Goal: Information Seeking & Learning: Check status

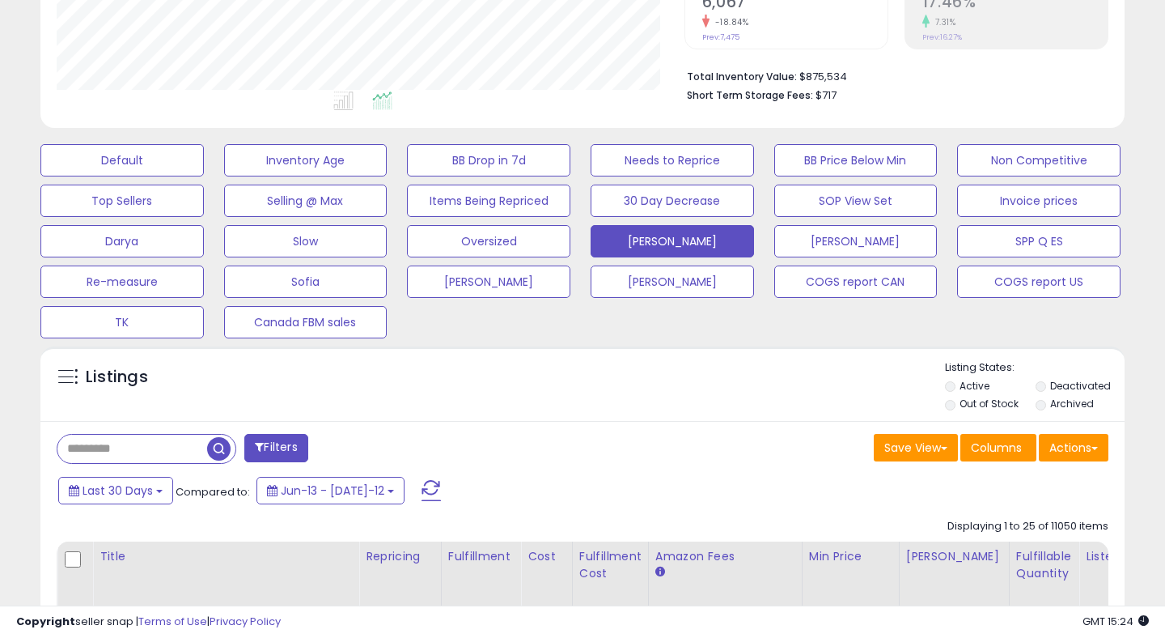
scroll to position [376, 0]
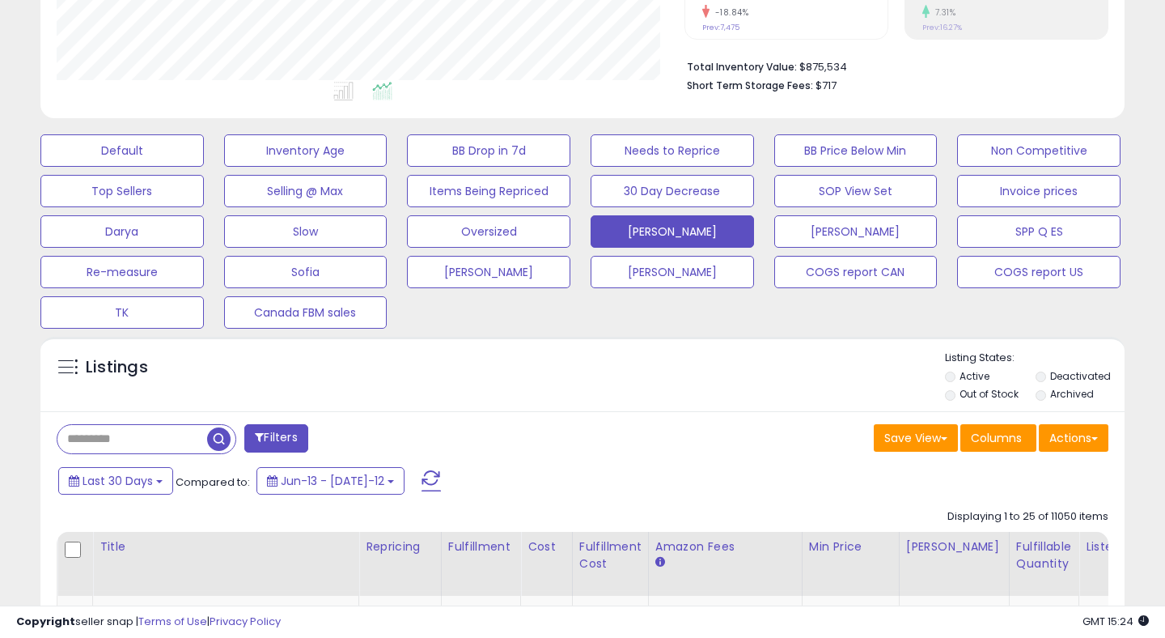
click at [115, 442] on input "text" at bounding box center [132, 439] width 150 height 28
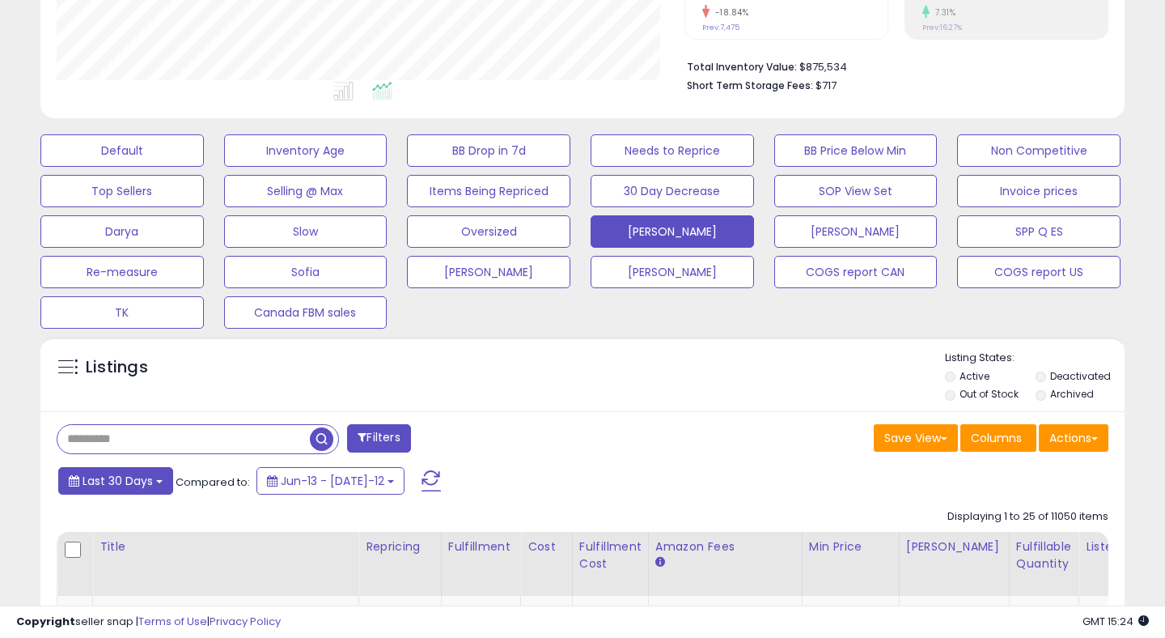
click at [114, 485] on span "Last 30 Days" at bounding box center [118, 481] width 70 height 16
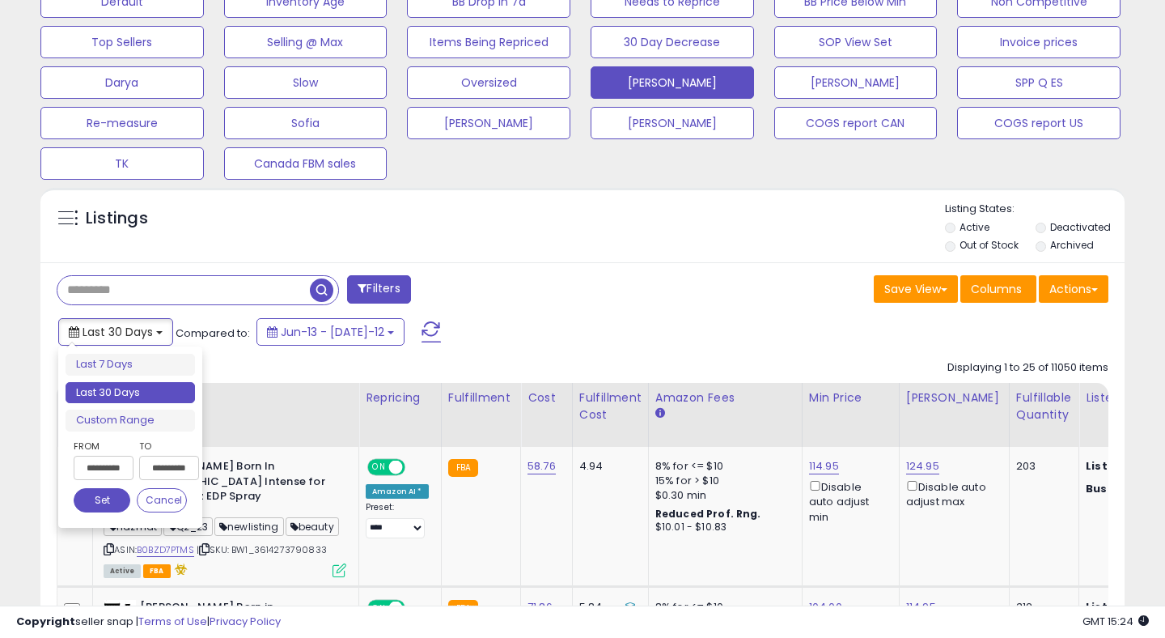
scroll to position [550, 0]
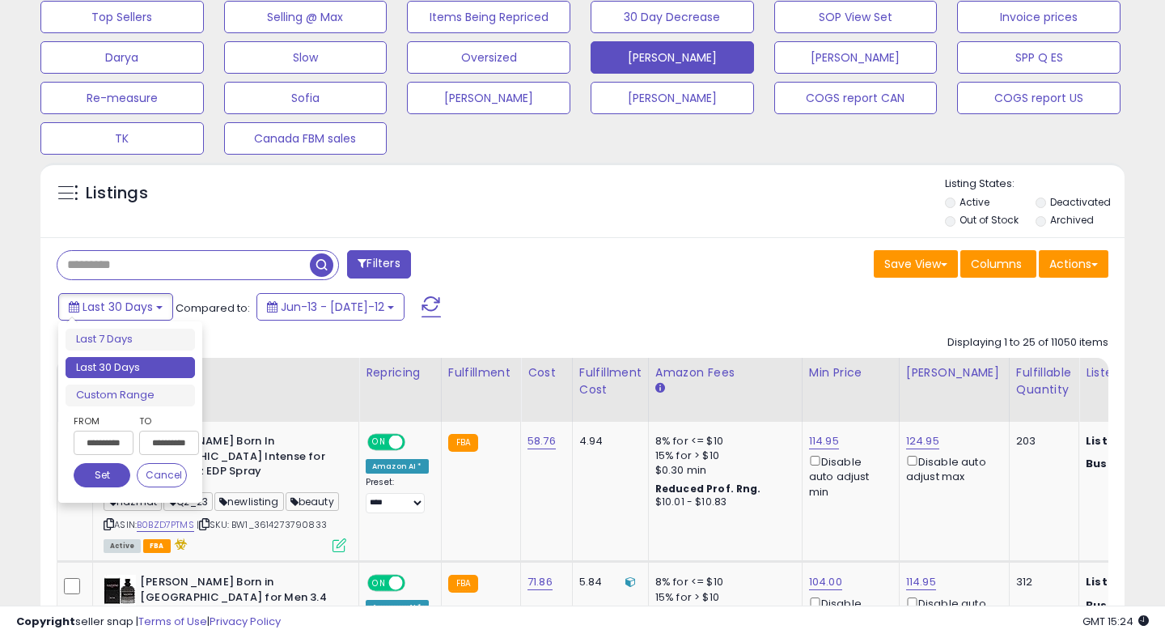
click at [101, 452] on input "**********" at bounding box center [104, 443] width 60 height 24
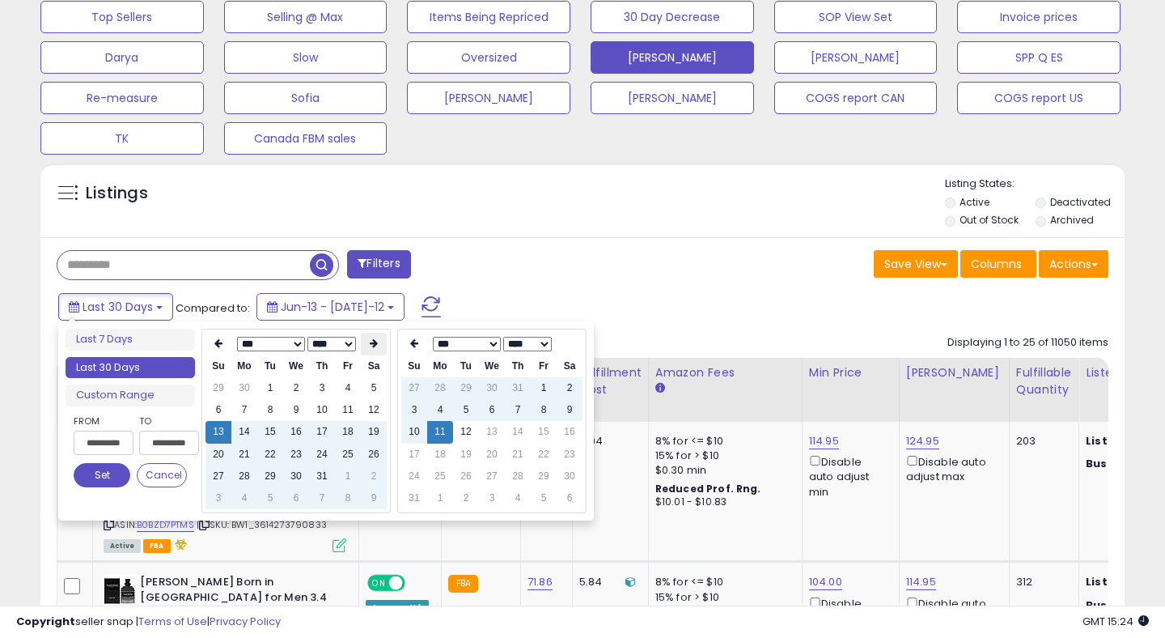
click at [372, 344] on icon at bounding box center [374, 343] width 8 height 10
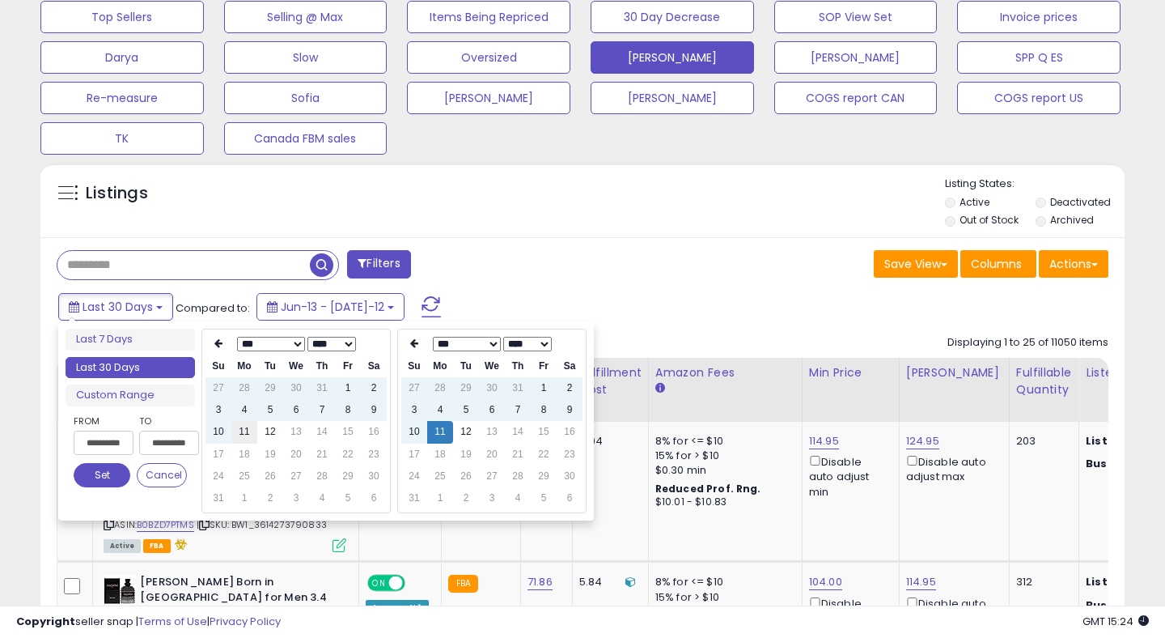
click at [247, 433] on td "11" at bounding box center [244, 432] width 26 height 22
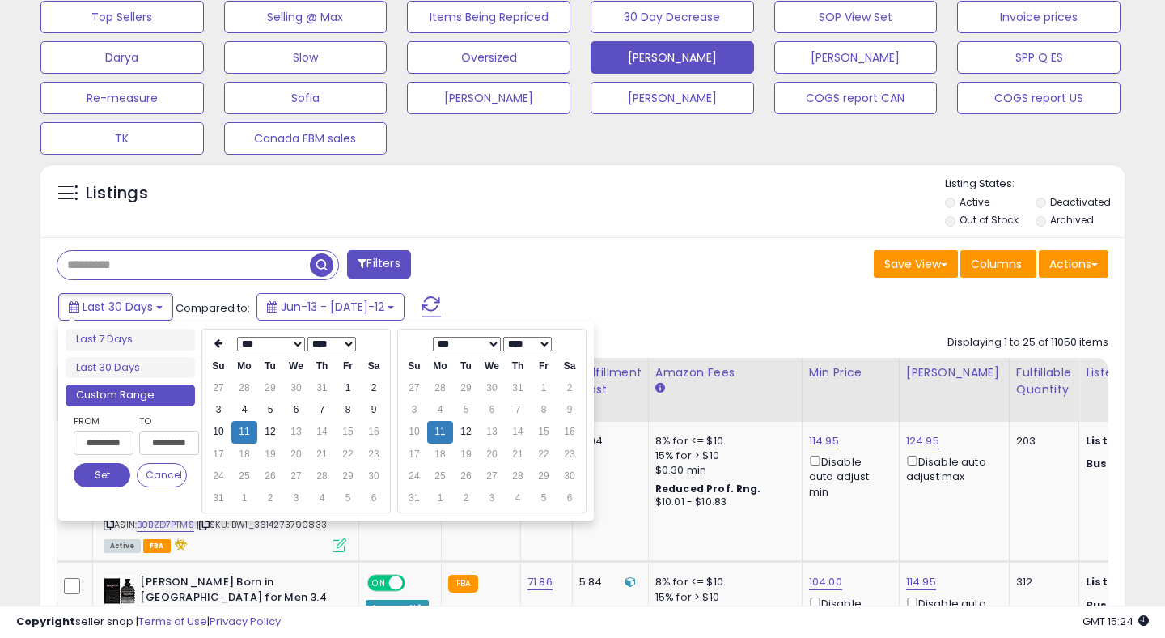
type input "**********"
click at [469, 431] on td "12" at bounding box center [466, 432] width 26 height 22
type input "**********"
click at [97, 477] on button "Set" at bounding box center [102, 475] width 57 height 24
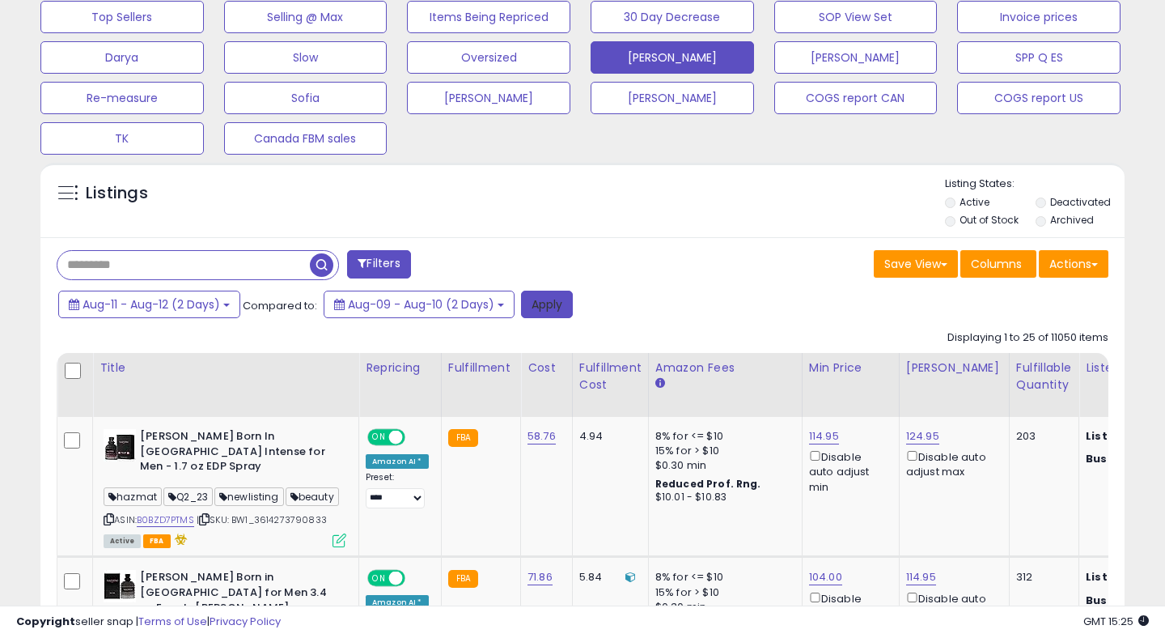
click at [543, 303] on button "Apply" at bounding box center [547, 305] width 52 height 28
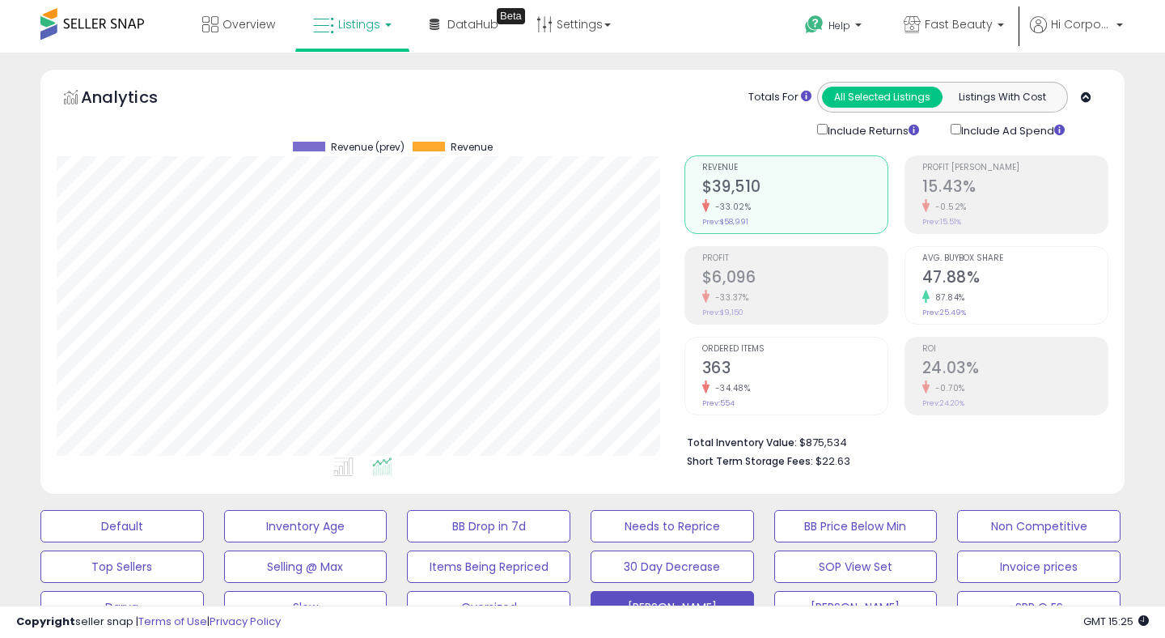
scroll to position [332, 627]
click at [953, 384] on small "-0.70%" at bounding box center [948, 388] width 36 height 12
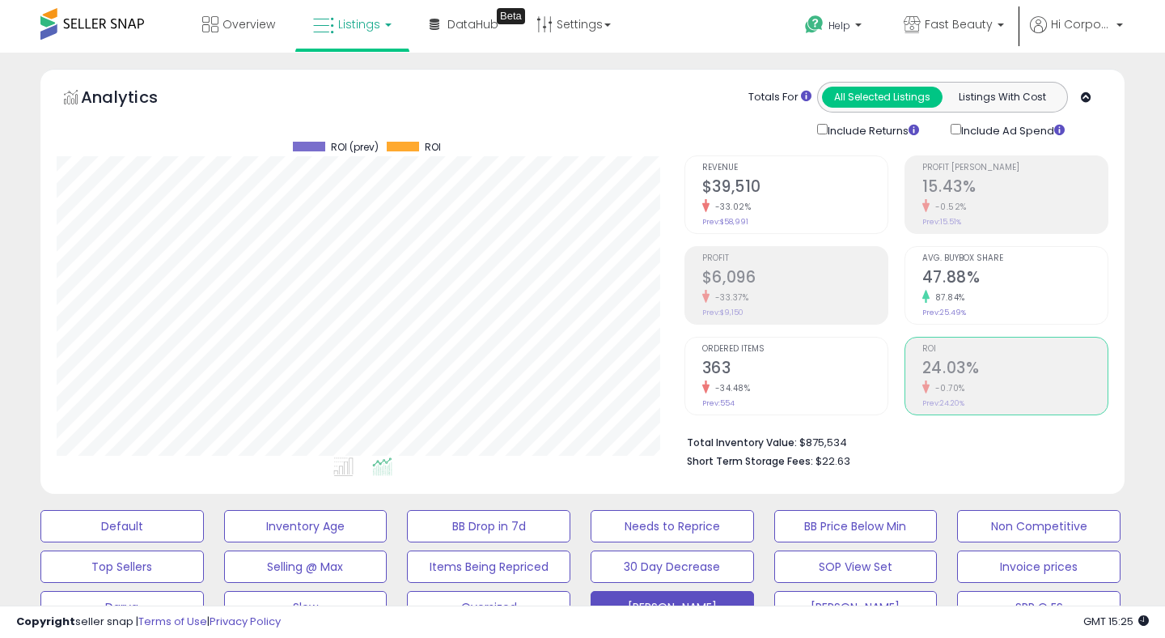
click at [753, 190] on h2 "$39,510" at bounding box center [794, 188] width 185 height 22
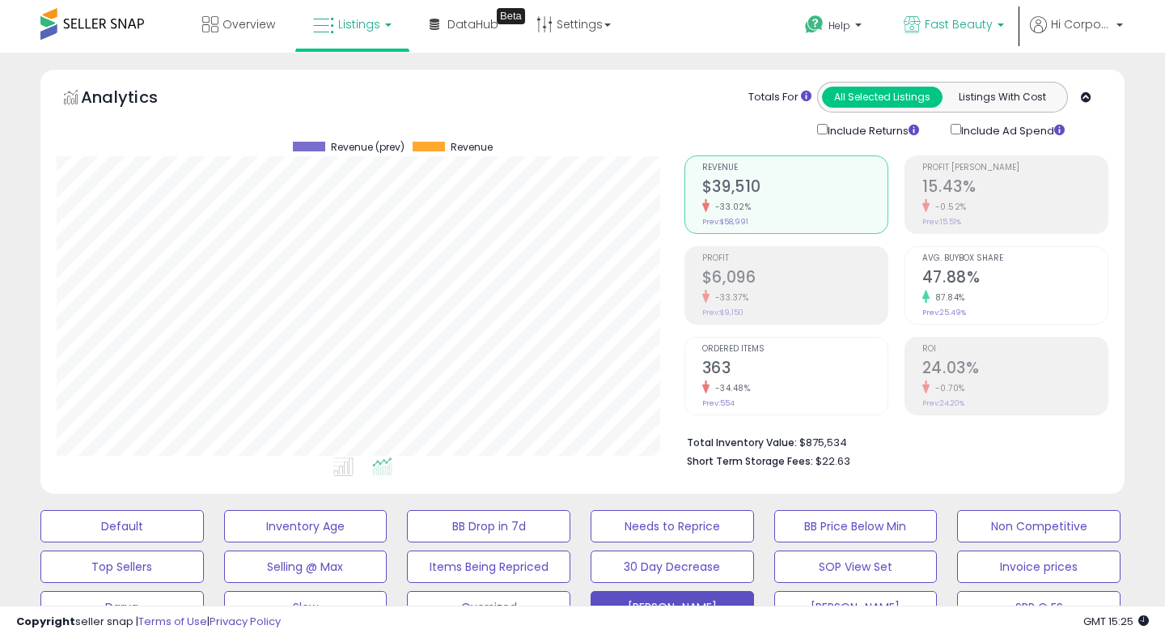
click at [940, 38] on link "Fast Beauty" at bounding box center [954, 26] width 125 height 53
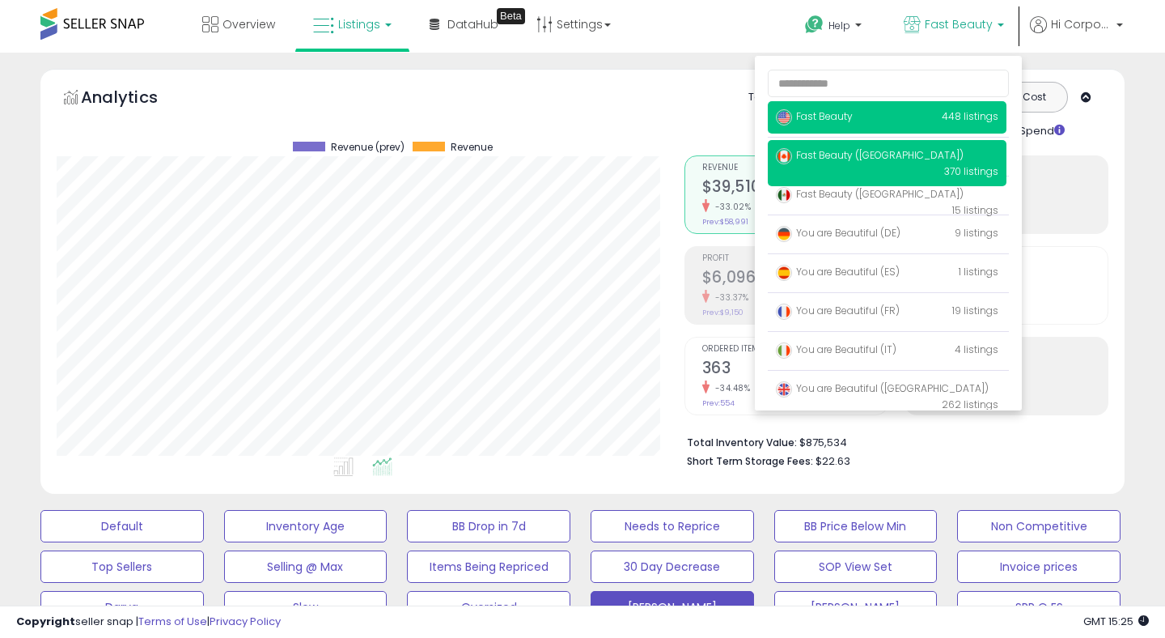
click at [842, 145] on p "Fast Beauty ([GEOGRAPHIC_DATA]) 370 listings" at bounding box center [887, 163] width 239 height 46
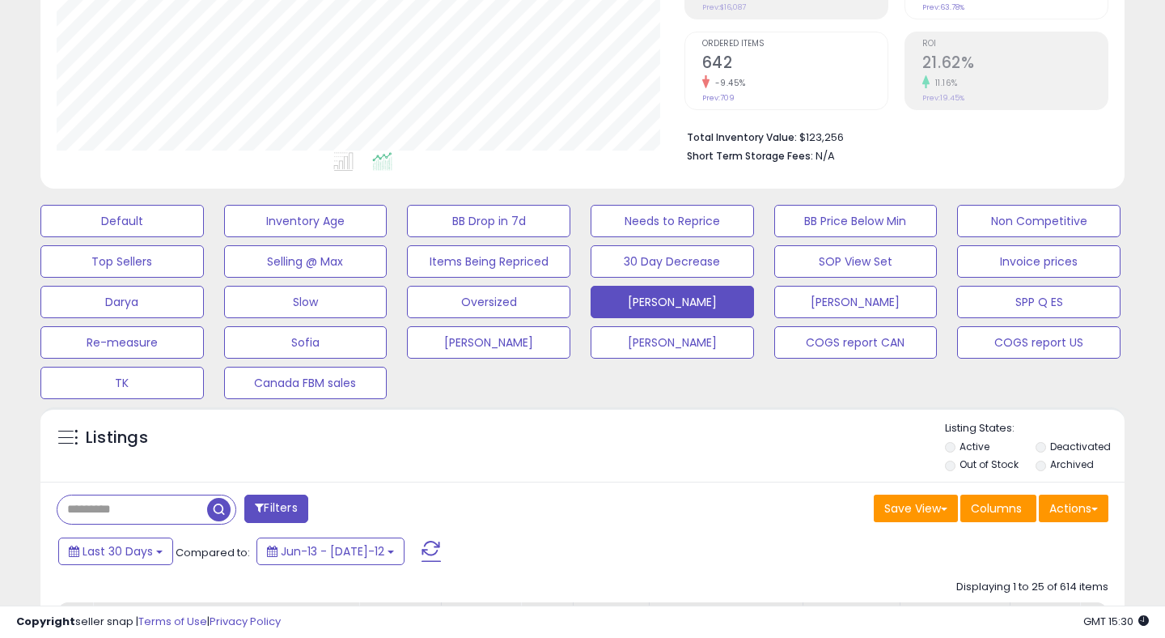
scroll to position [361, 0]
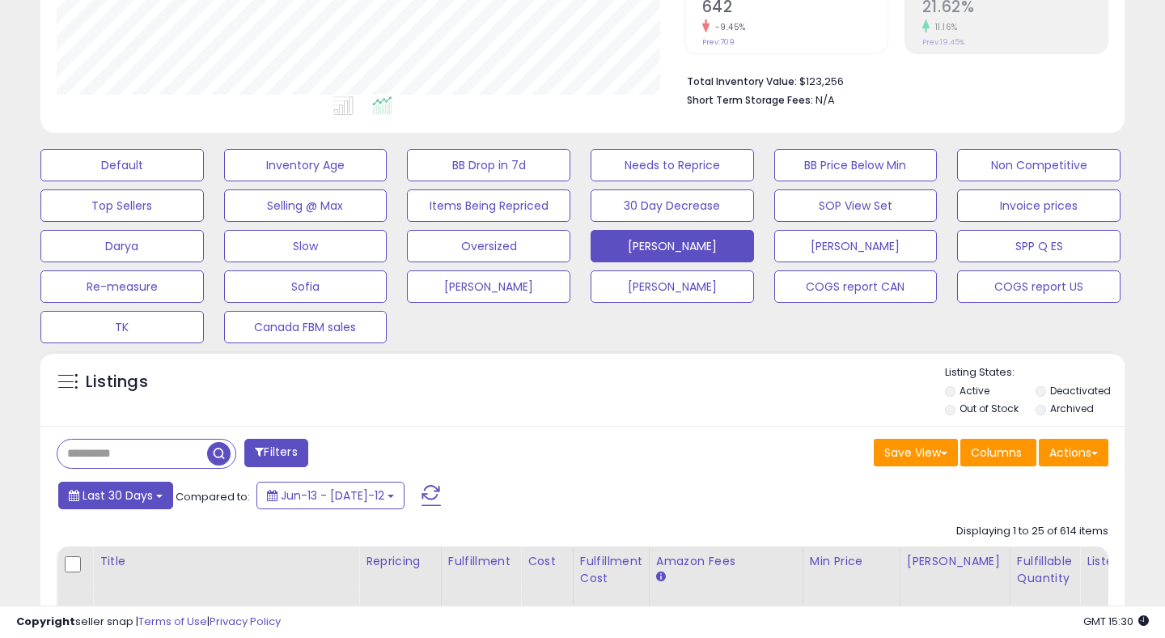
click at [127, 502] on span "Last 30 Days" at bounding box center [118, 495] width 70 height 16
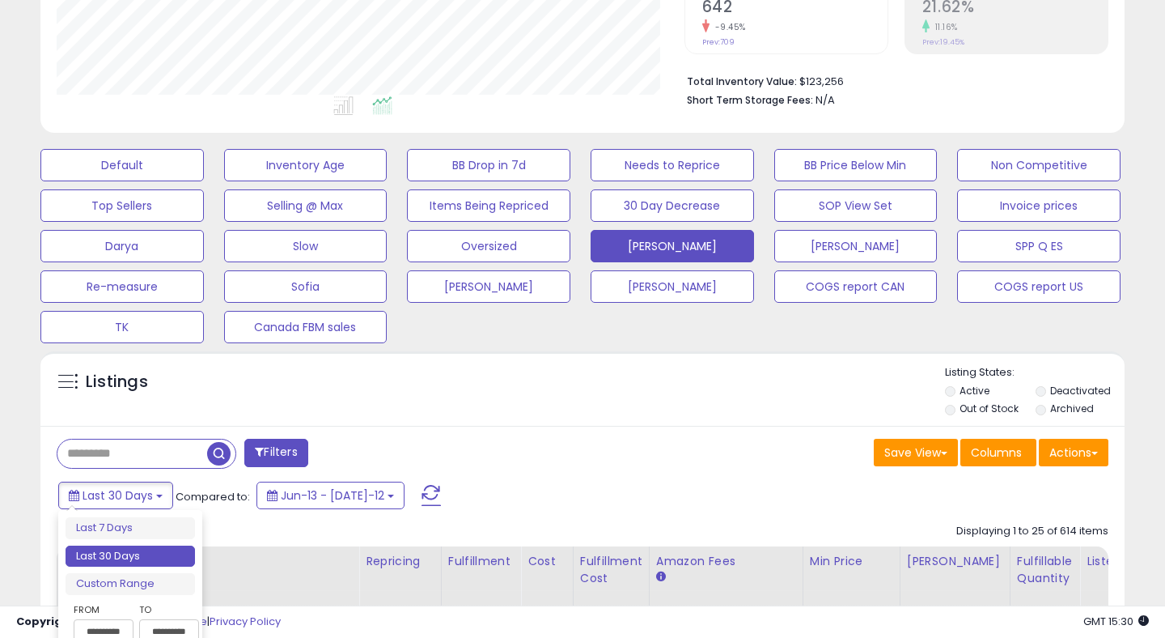
click at [800, 392] on div "Listings" at bounding box center [582, 392] width 1084 height 55
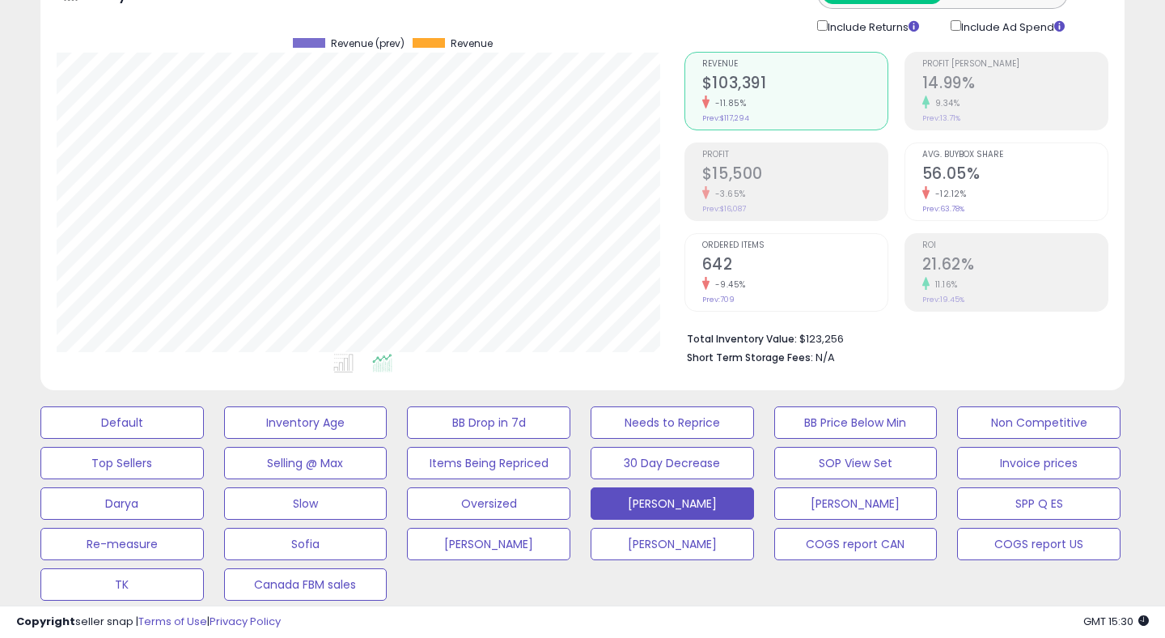
scroll to position [4, 0]
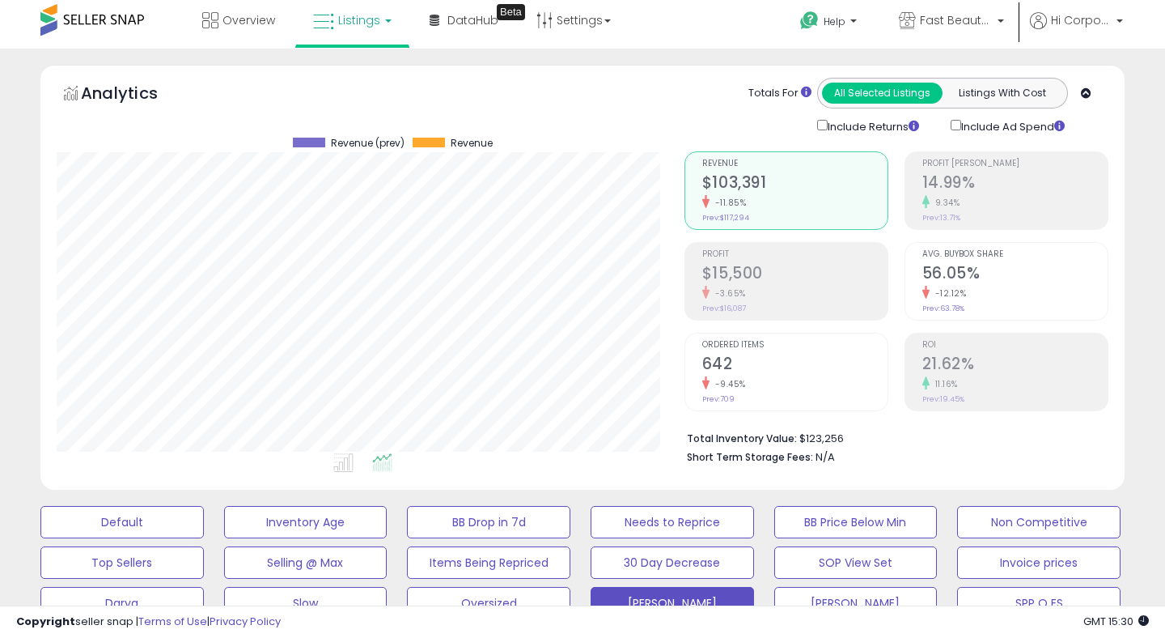
click at [983, 363] on h2 "21.62%" at bounding box center [1015, 365] width 185 height 22
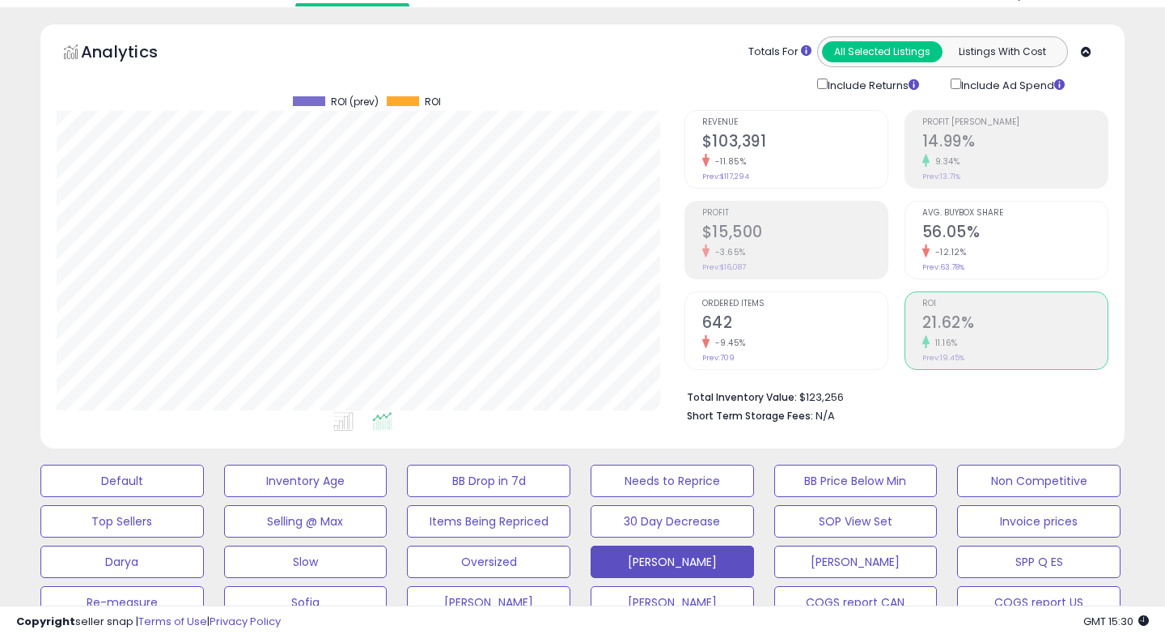
scroll to position [47, 0]
click at [766, 223] on h2 "$15,500" at bounding box center [794, 232] width 185 height 22
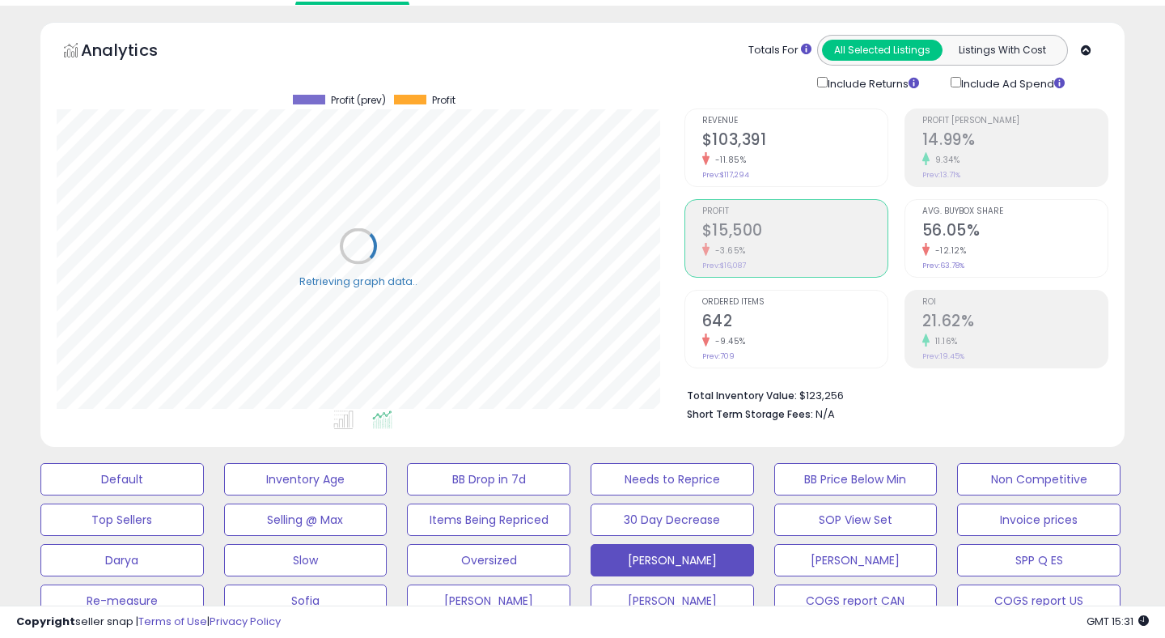
scroll to position [332, 627]
click at [995, 316] on h2 "21.62%" at bounding box center [1015, 323] width 185 height 22
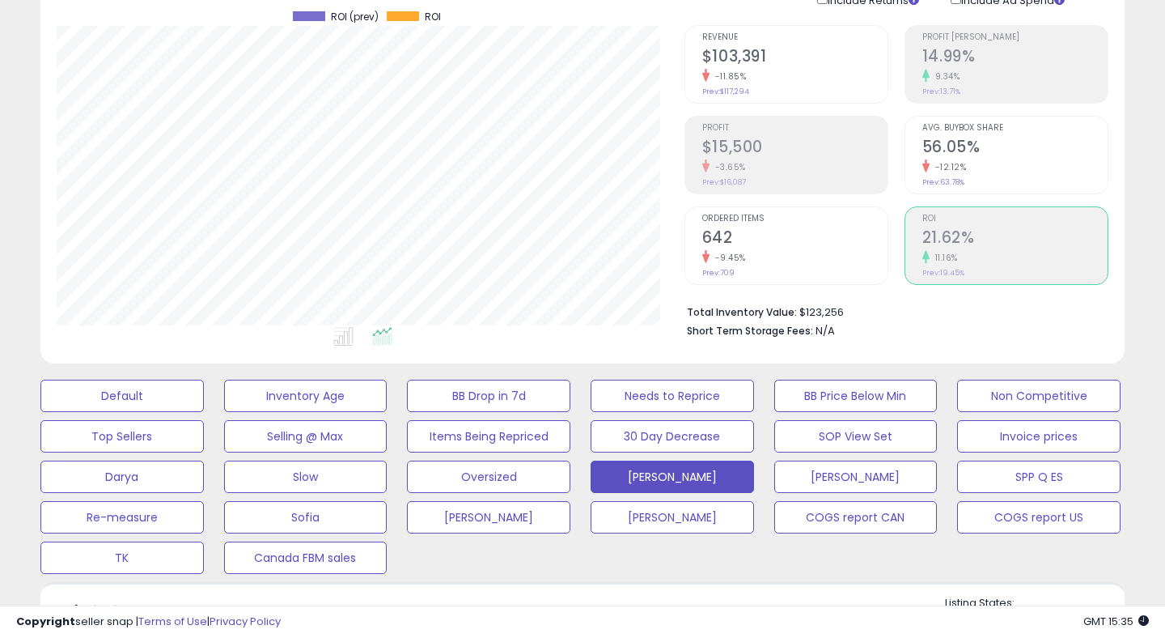
scroll to position [132, 0]
click at [747, 126] on span "Profit" at bounding box center [794, 126] width 185 height 9
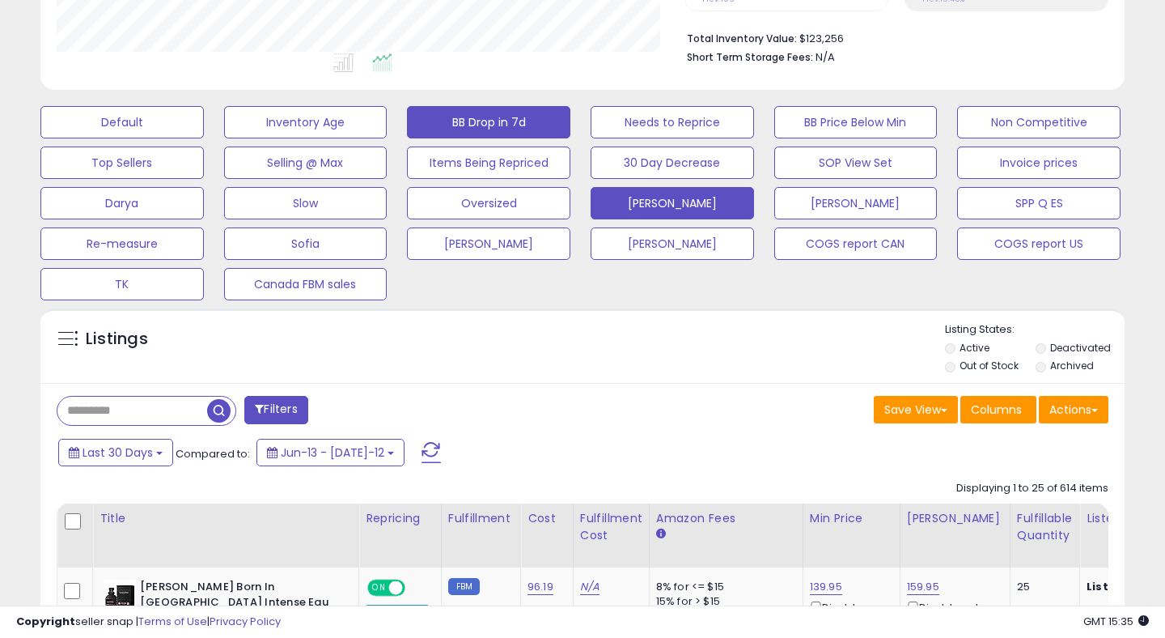
scroll to position [615, 0]
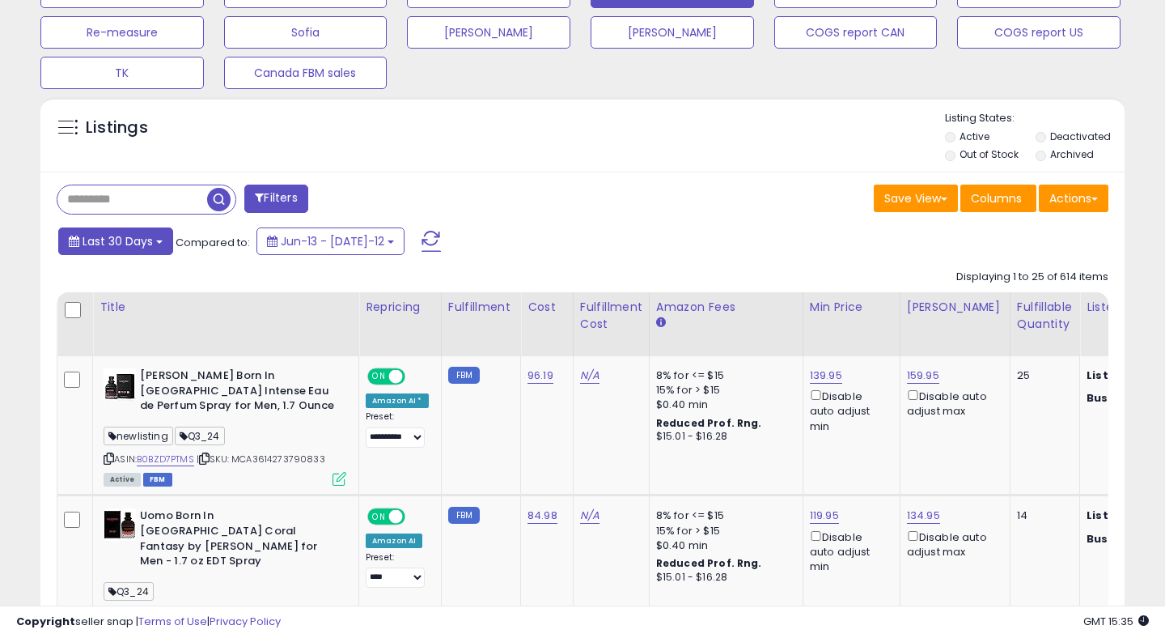
click at [90, 240] on span "Last 30 Days" at bounding box center [118, 241] width 70 height 16
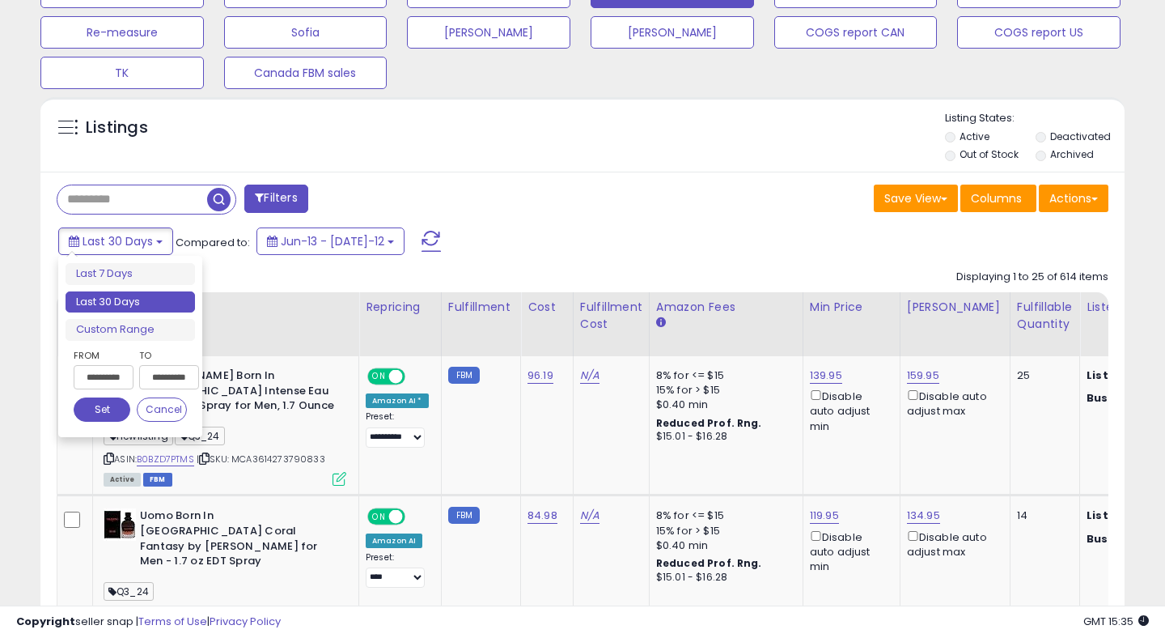
click at [97, 375] on input "**********" at bounding box center [104, 377] width 60 height 24
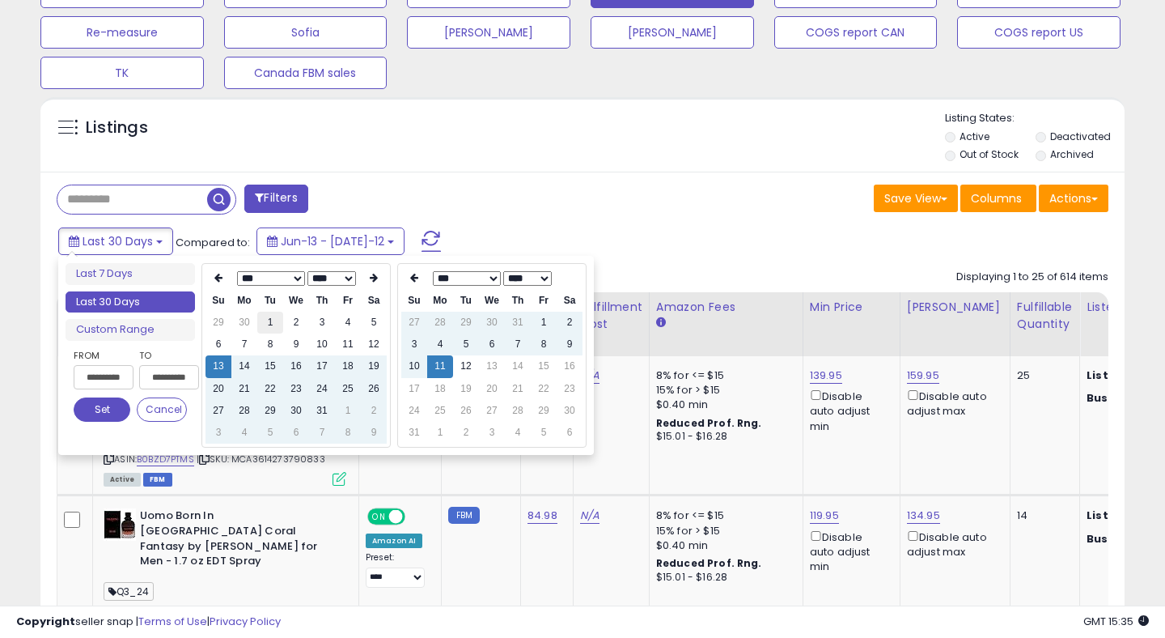
click at [269, 325] on td "1" at bounding box center [270, 323] width 26 height 22
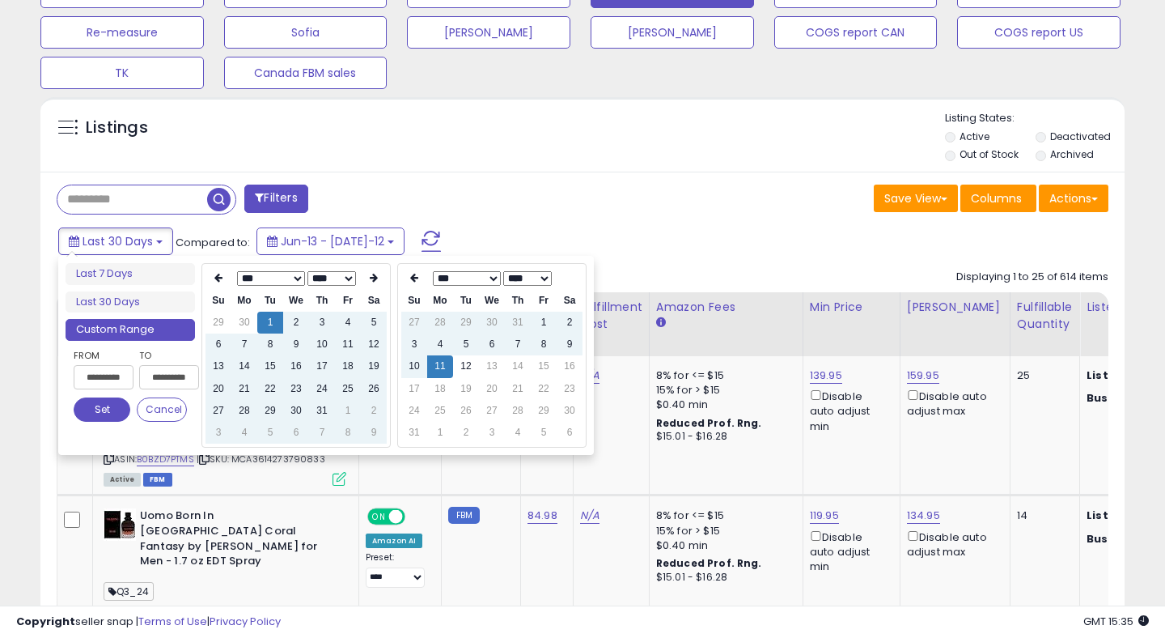
type input "**********"
click at [108, 418] on button "Set" at bounding box center [102, 409] width 57 height 24
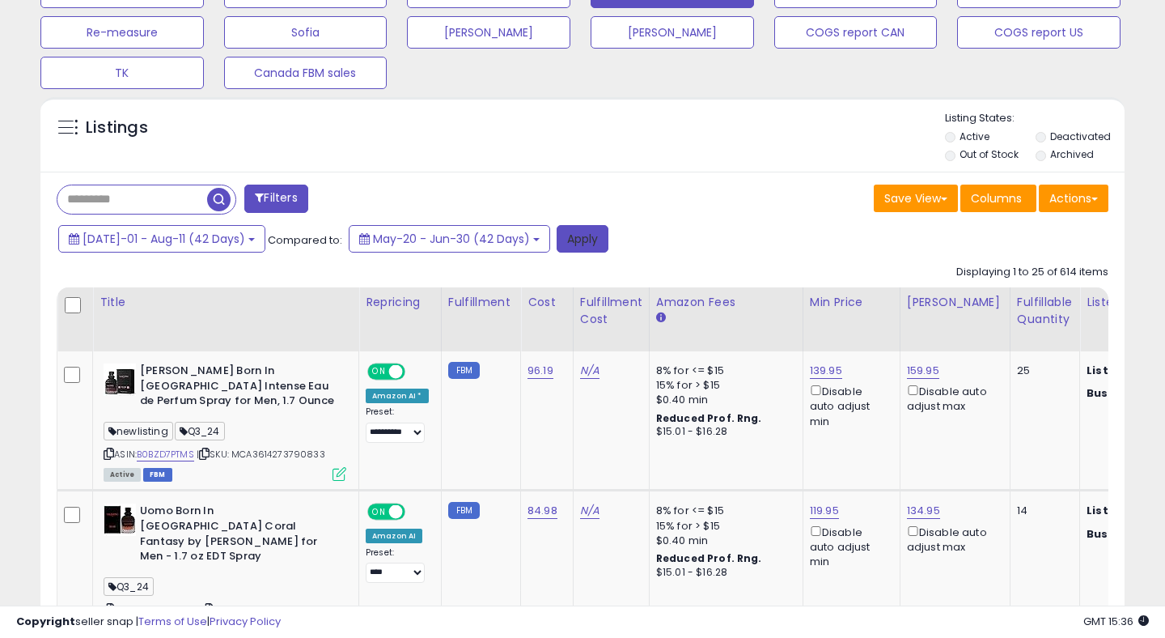
click at [563, 237] on button "Apply" at bounding box center [583, 239] width 52 height 28
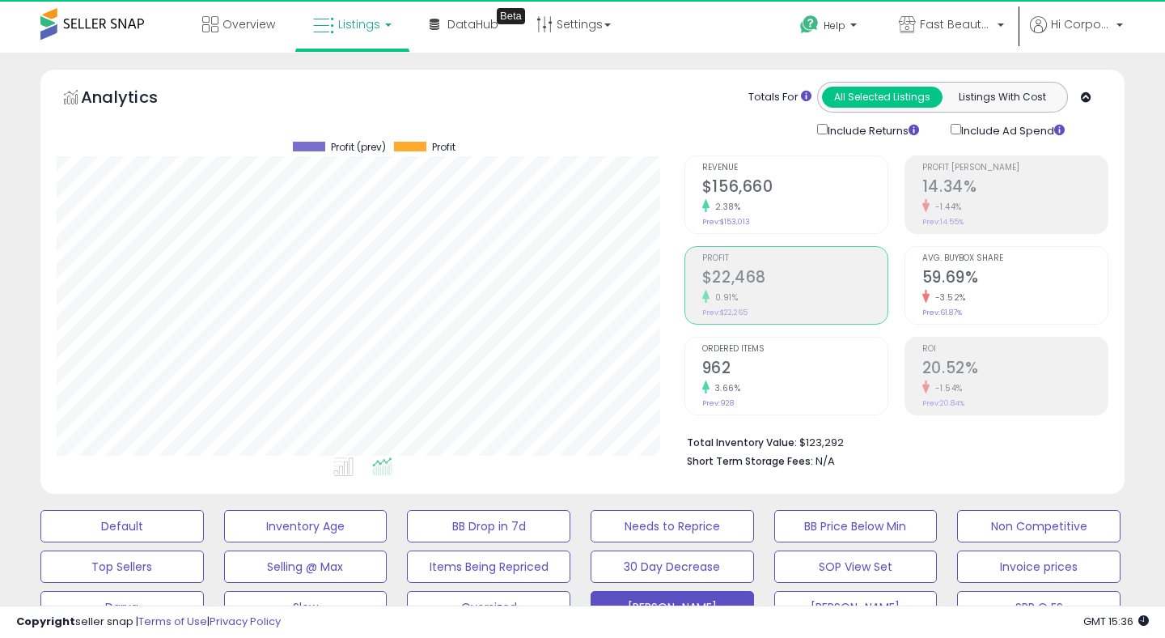
scroll to position [332, 627]
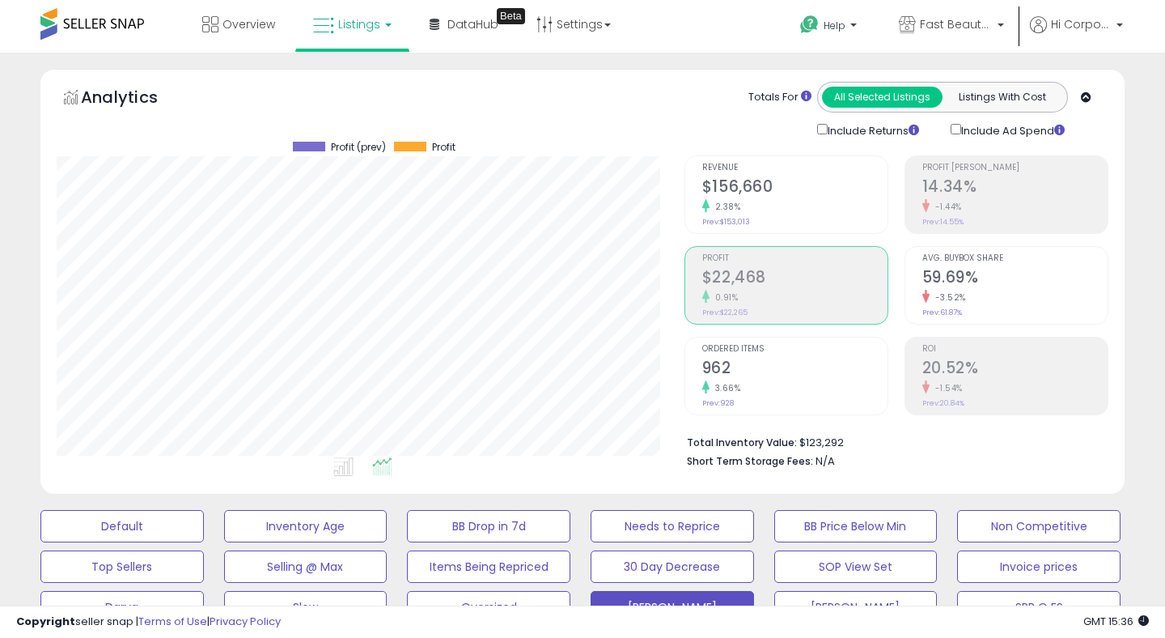
click at [788, 194] on h2 "$156,660" at bounding box center [794, 188] width 185 height 22
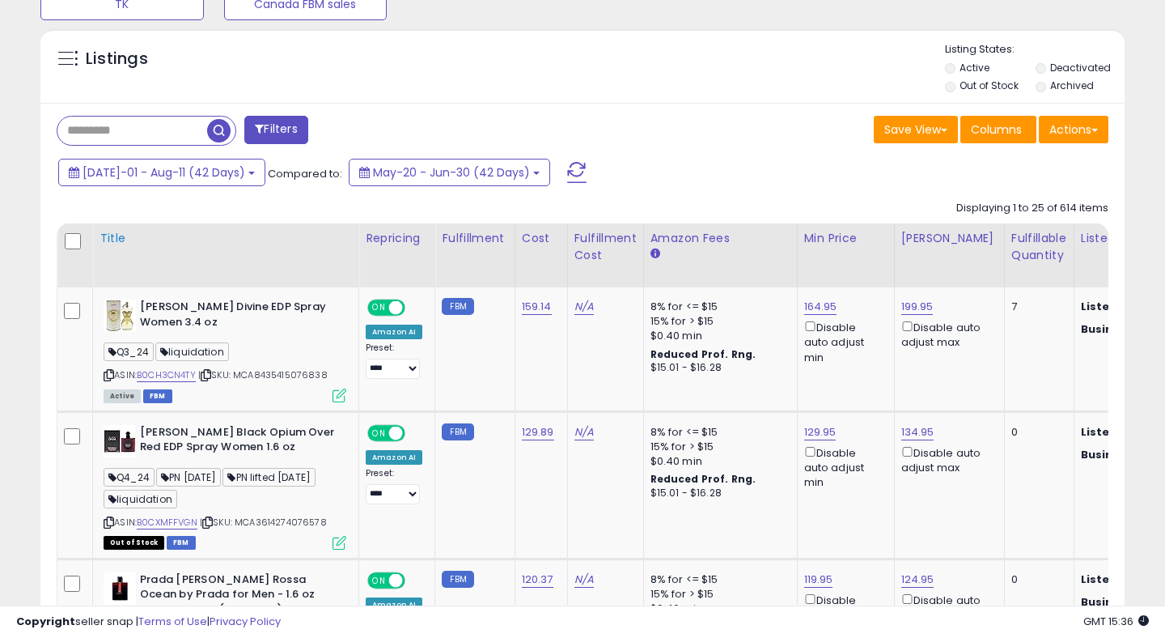
scroll to position [708, 0]
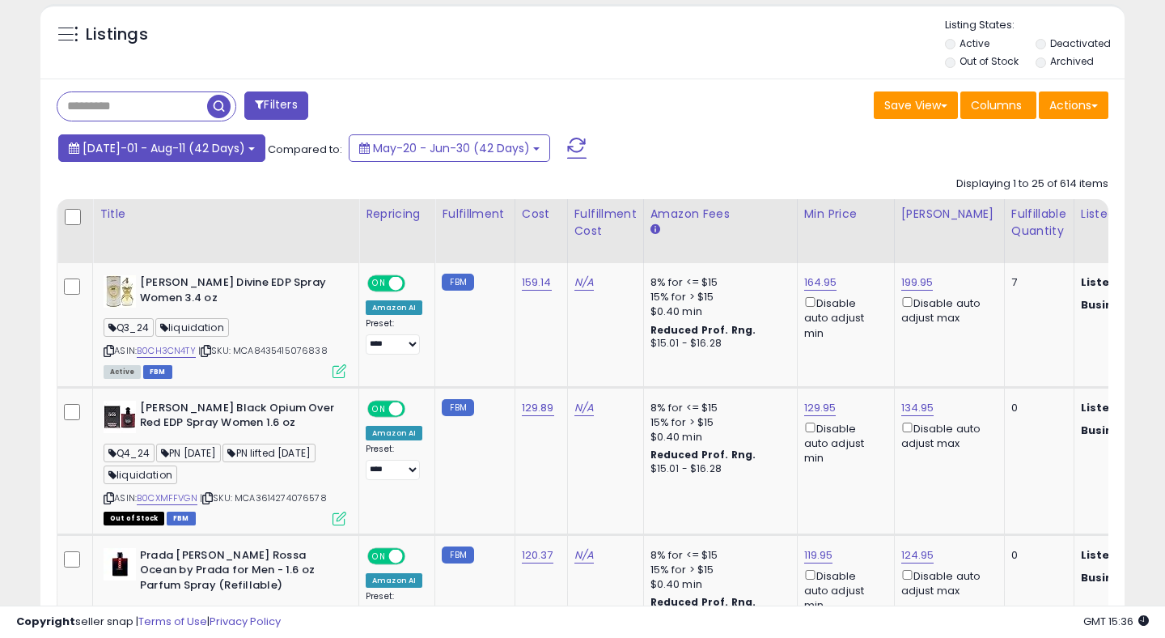
click at [172, 142] on span "Jul-01 - Aug-11 (42 Days)" at bounding box center [164, 148] width 163 height 16
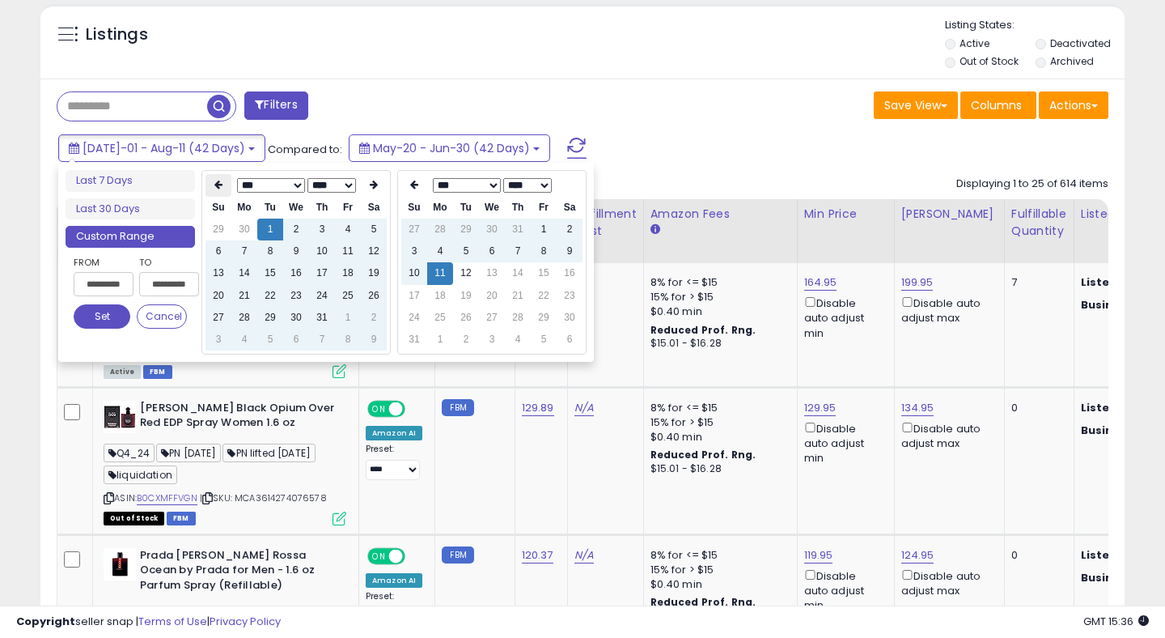
click at [214, 185] on th at bounding box center [219, 185] width 26 height 23
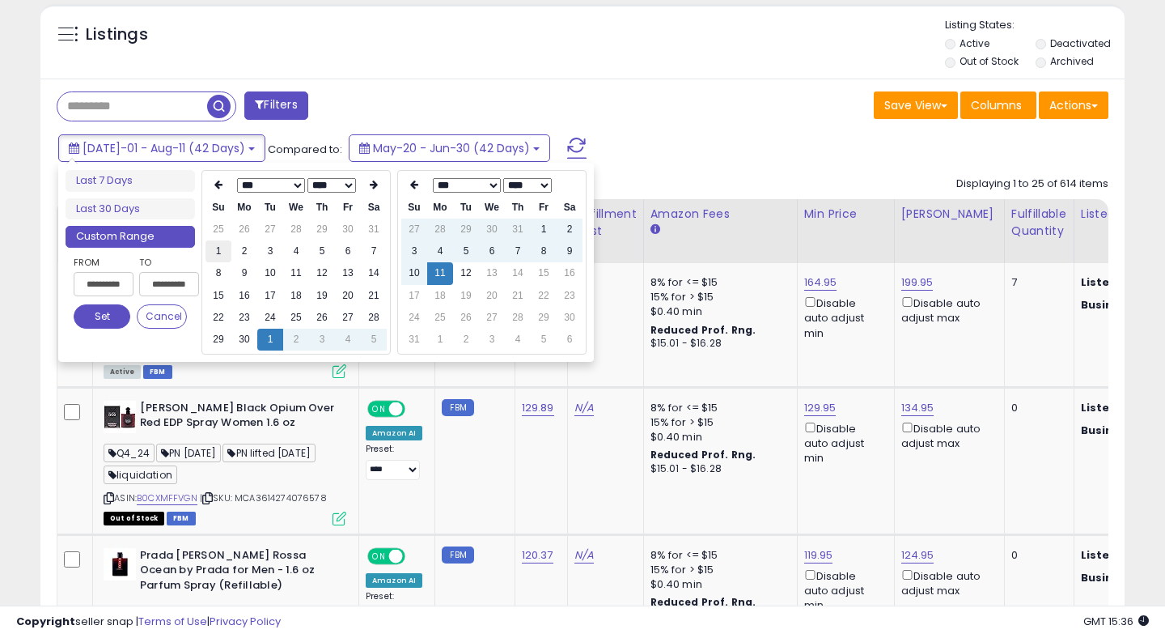
type input "**********"
click at [217, 254] on td "1" at bounding box center [219, 251] width 26 height 22
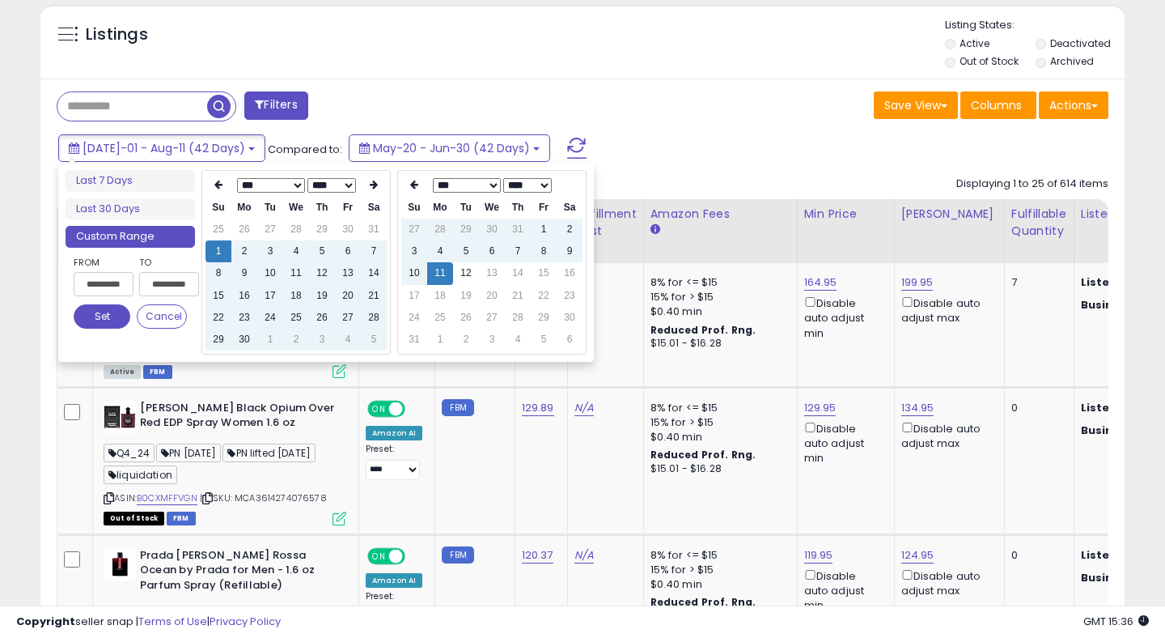
click at [92, 316] on button "Set" at bounding box center [102, 316] width 57 height 24
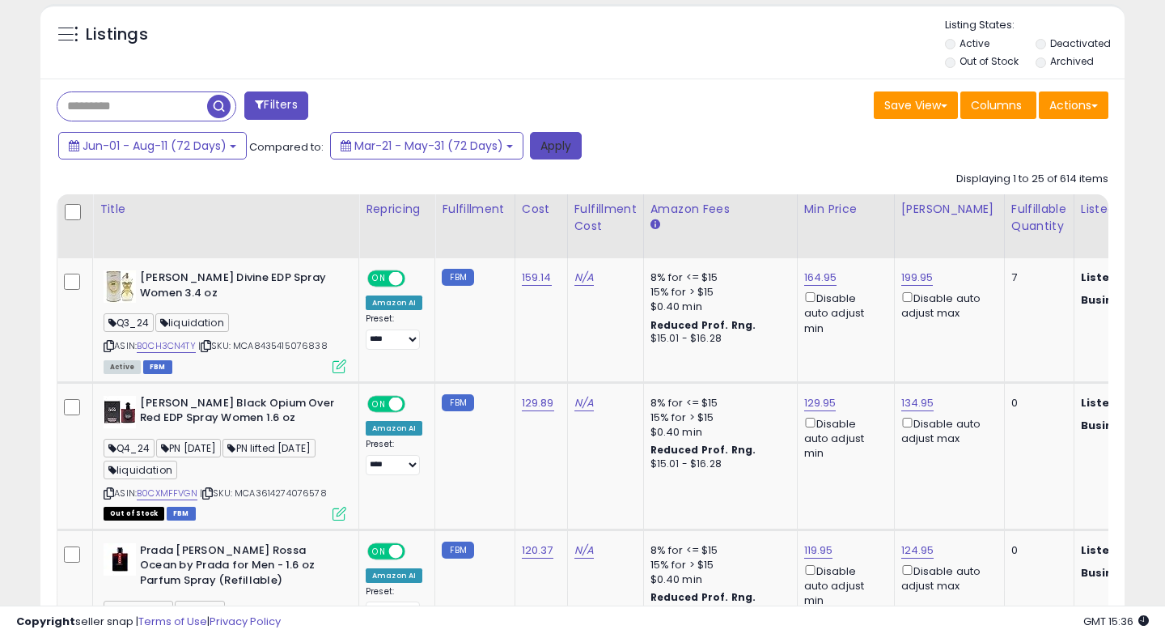
click at [552, 142] on button "Apply" at bounding box center [556, 146] width 52 height 28
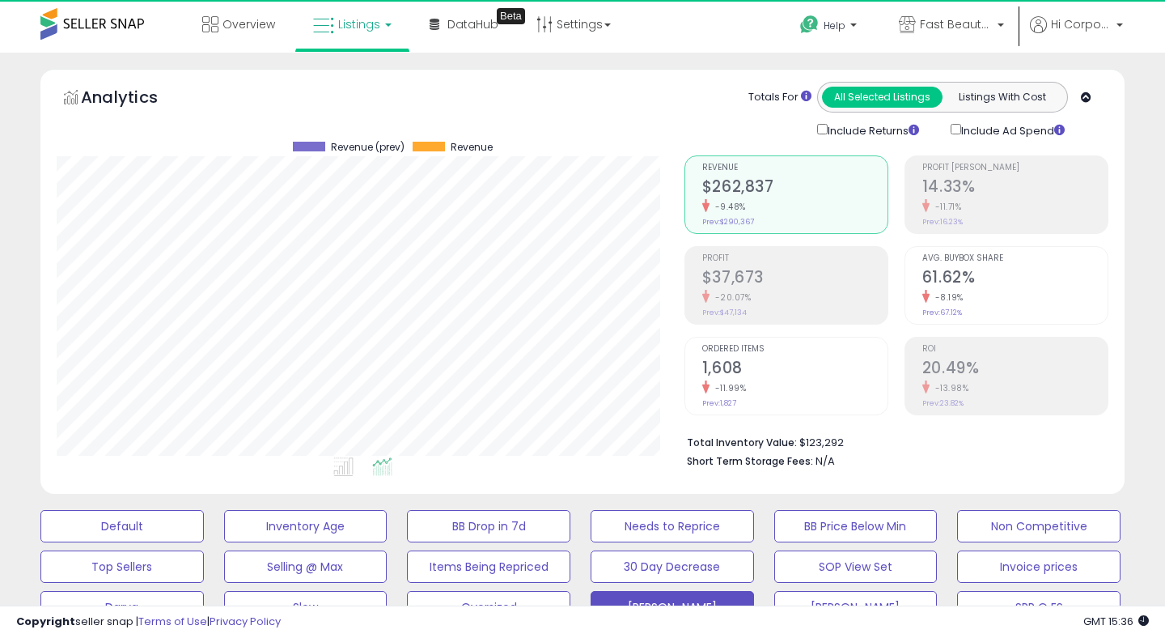
scroll to position [332, 627]
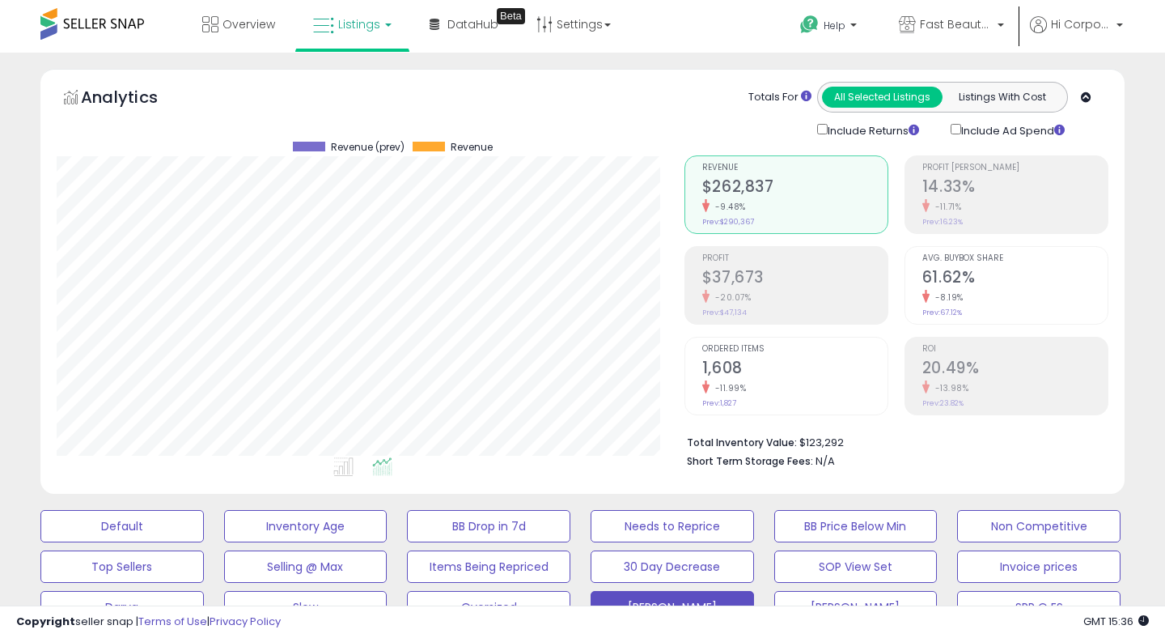
click at [942, 339] on div "ROI 20.49% -13.98% Prev: 23.82%" at bounding box center [1015, 373] width 185 height 73
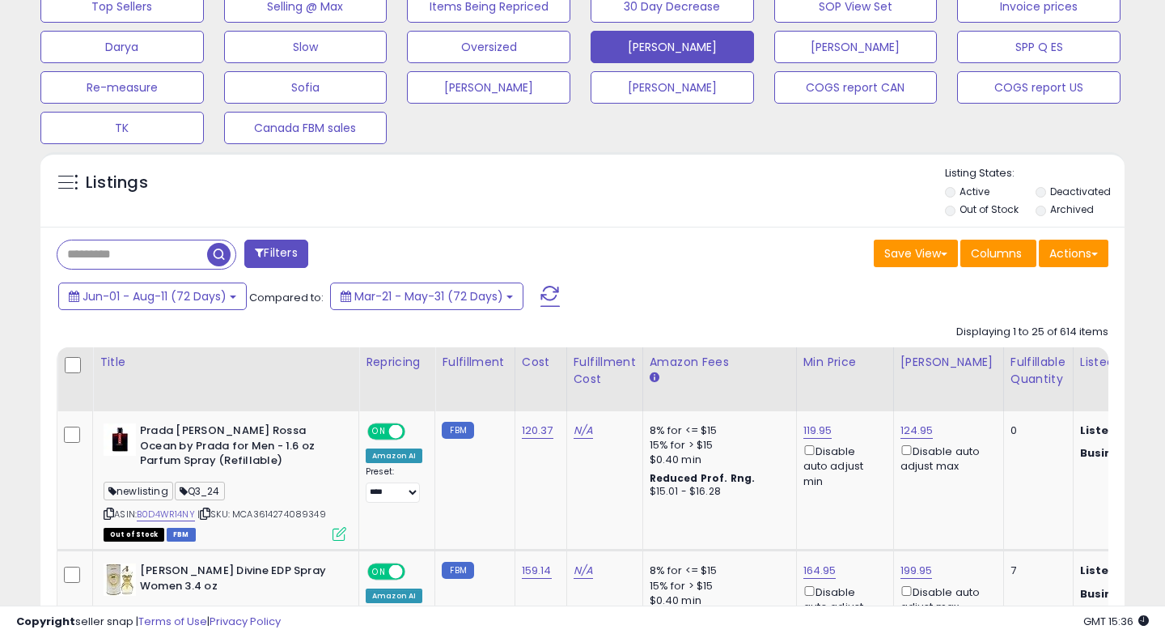
scroll to position [573, 0]
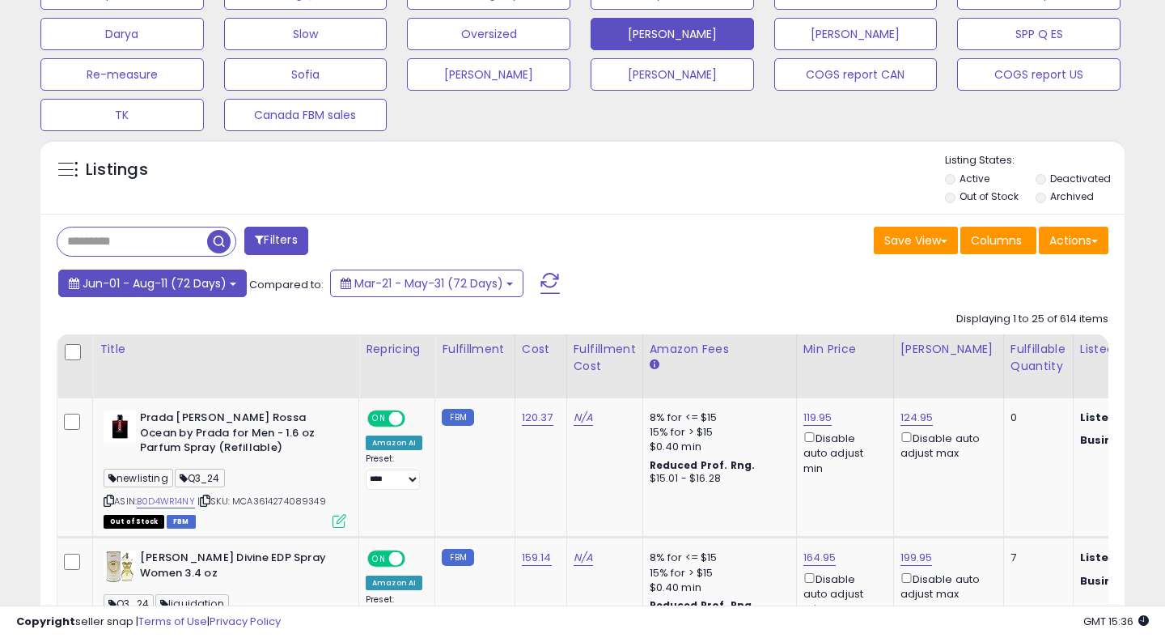
click at [176, 293] on button "Jun-01 - Aug-11 (72 Days)" at bounding box center [152, 284] width 189 height 28
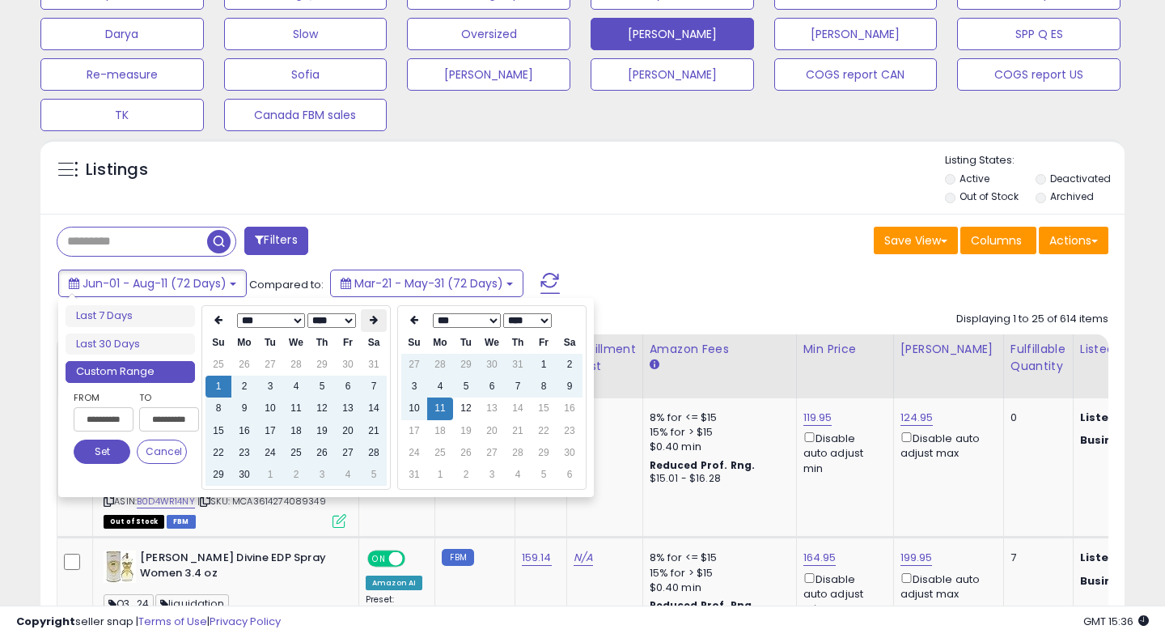
click at [364, 325] on th at bounding box center [374, 320] width 26 height 23
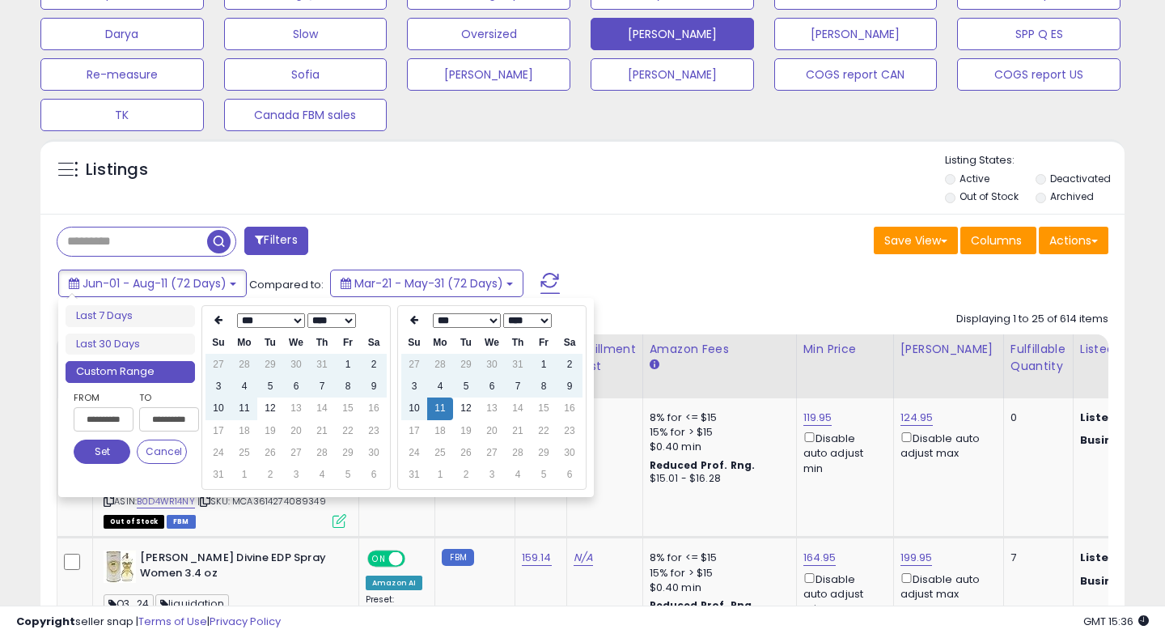
click at [364, 325] on th at bounding box center [374, 320] width 26 height 23
click at [248, 408] on td "11" at bounding box center [244, 408] width 26 height 22
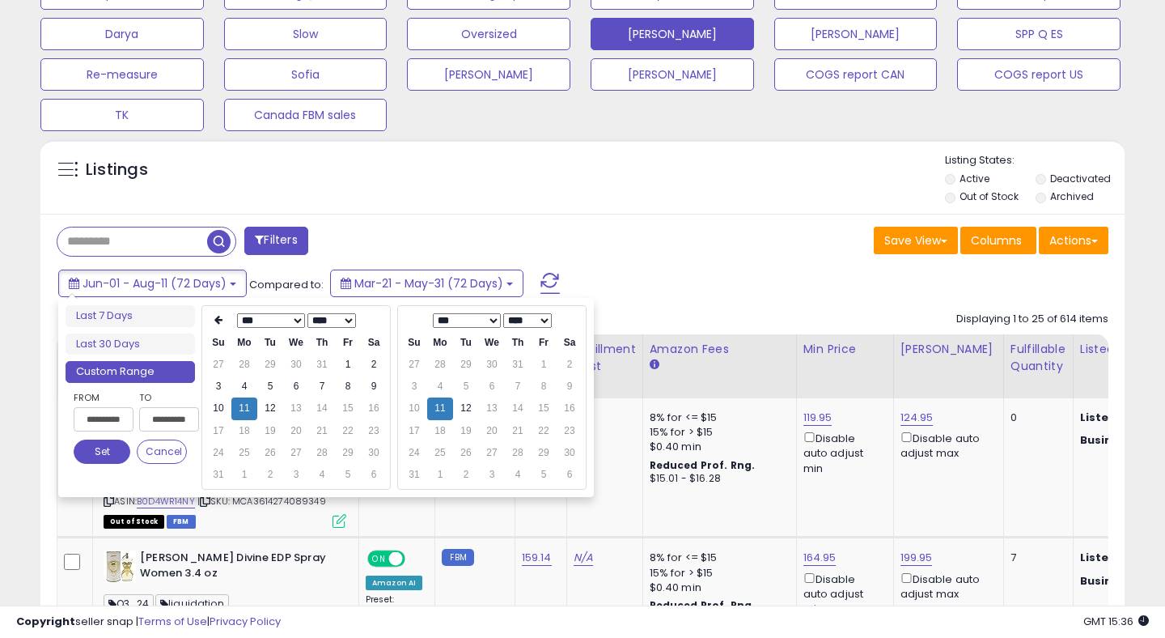
type input "**********"
click at [467, 405] on td "12" at bounding box center [466, 408] width 26 height 22
type input "**********"
click at [112, 445] on button "Set" at bounding box center [102, 451] width 57 height 24
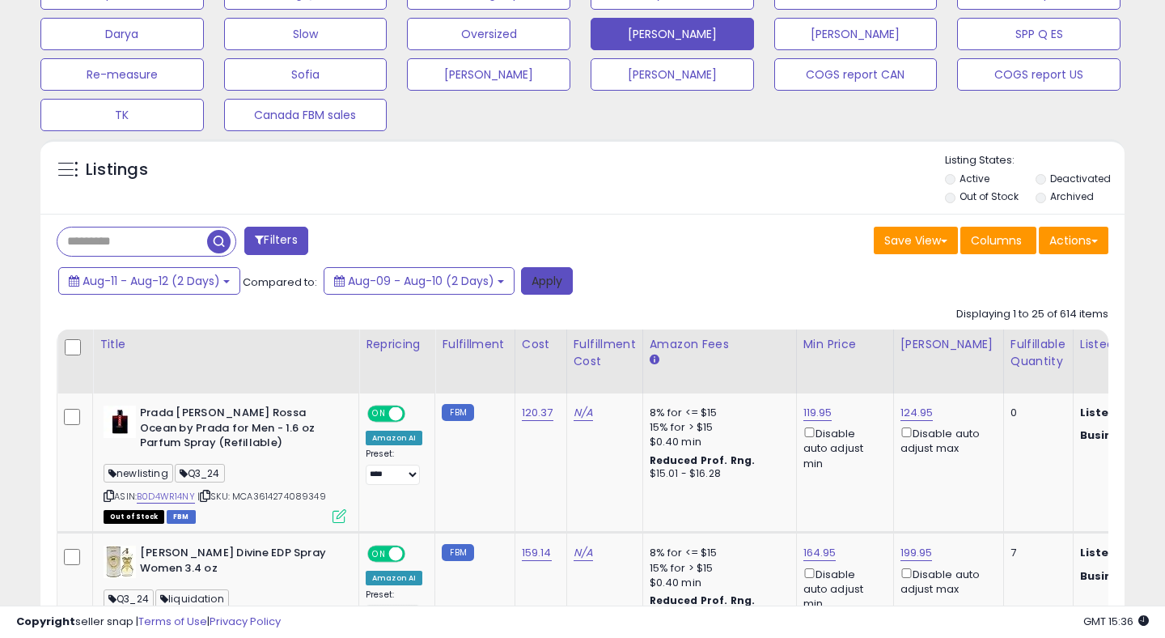
click at [554, 277] on button "Apply" at bounding box center [547, 281] width 52 height 28
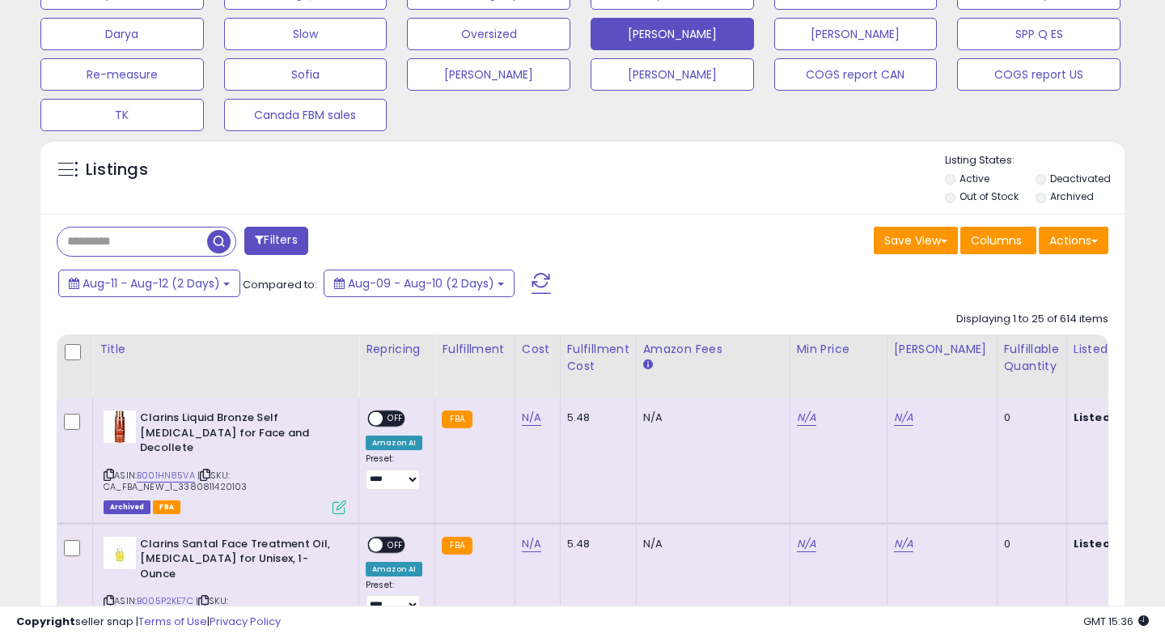
scroll to position [0, 0]
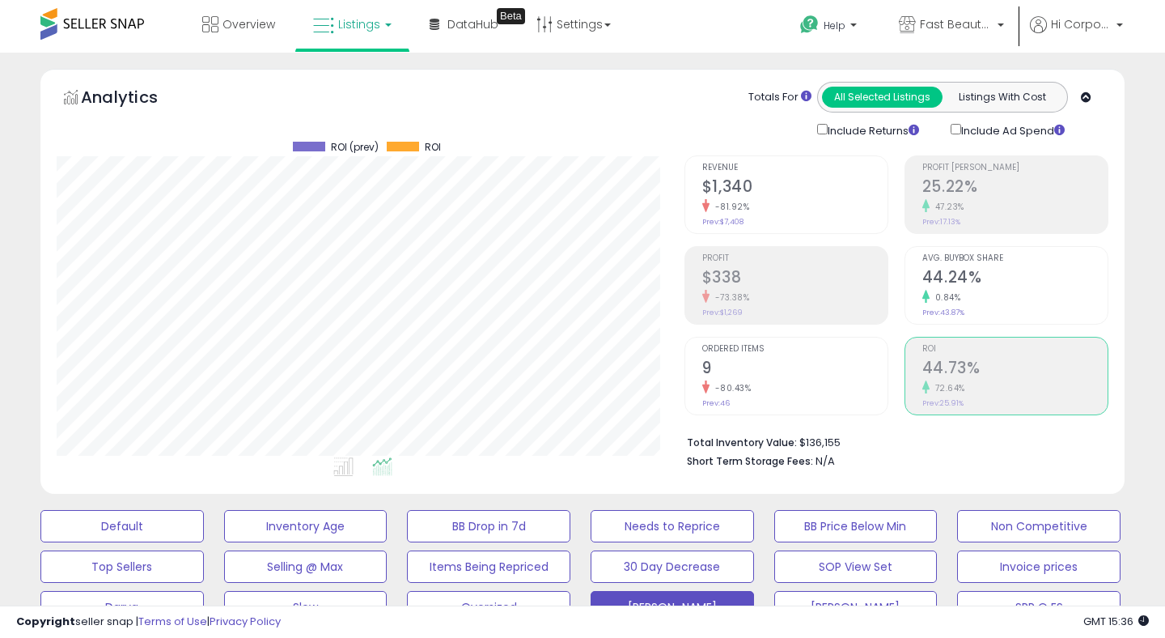
click at [745, 195] on h2 "$1,340" at bounding box center [794, 188] width 185 height 22
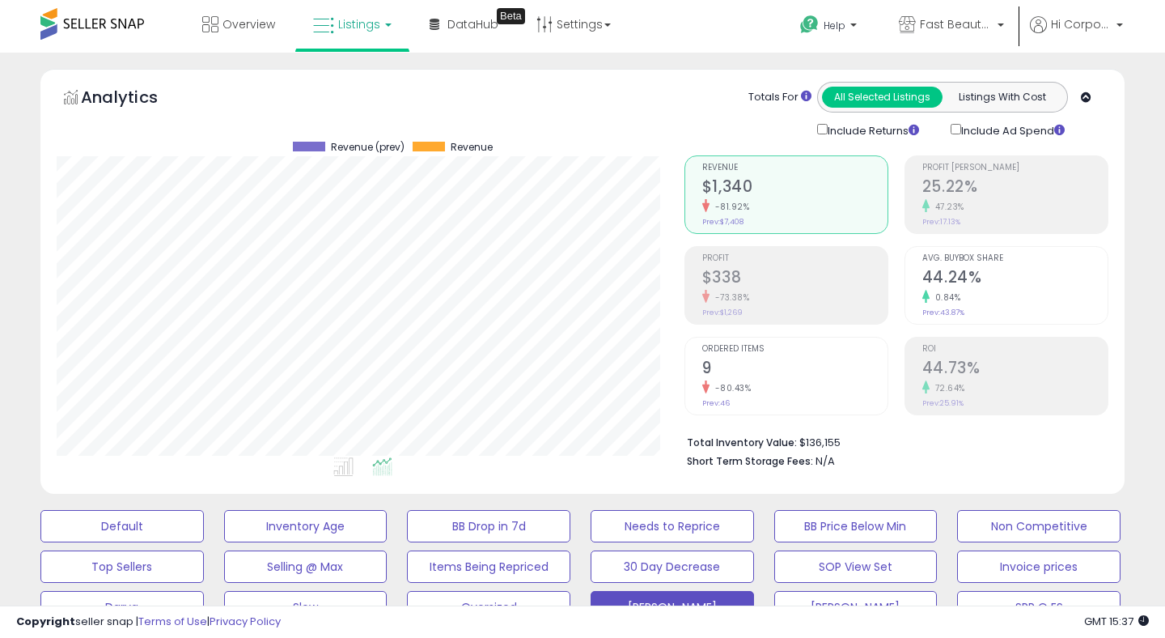
click at [785, 362] on h2 "9" at bounding box center [794, 370] width 185 height 22
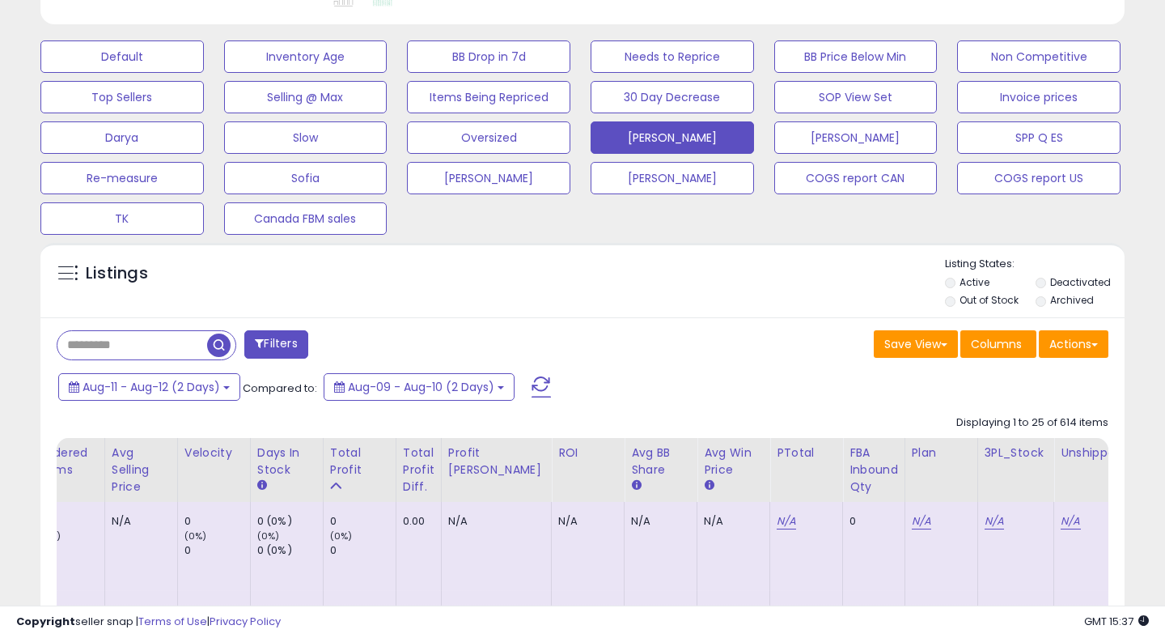
scroll to position [0, 1777]
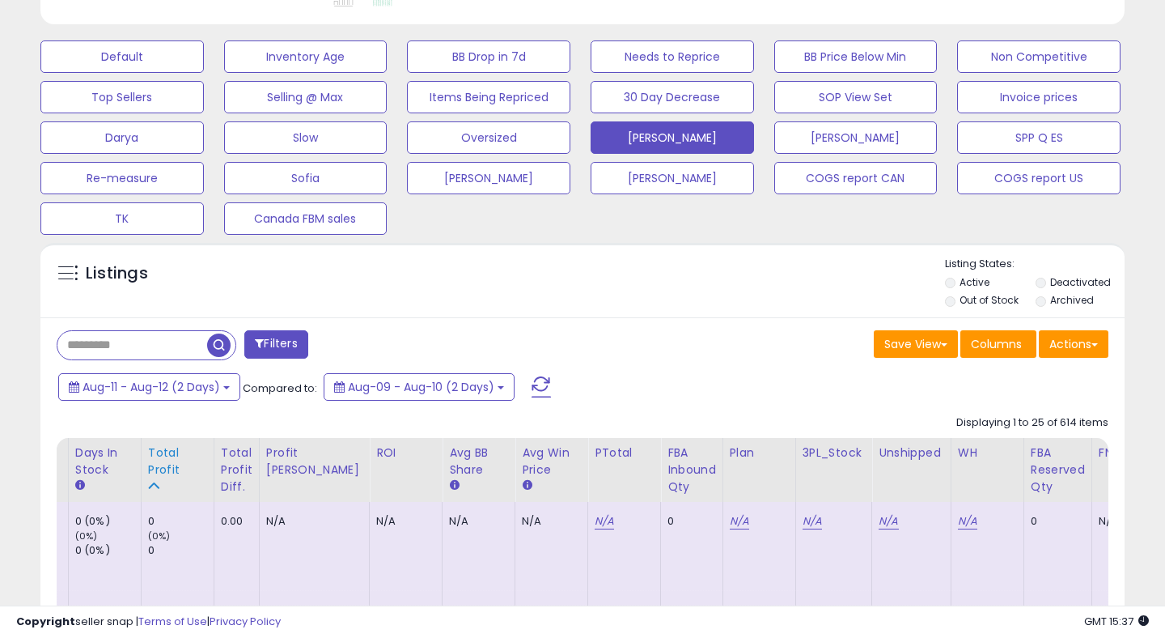
click at [150, 464] on div "Total Profit" at bounding box center [177, 461] width 59 height 34
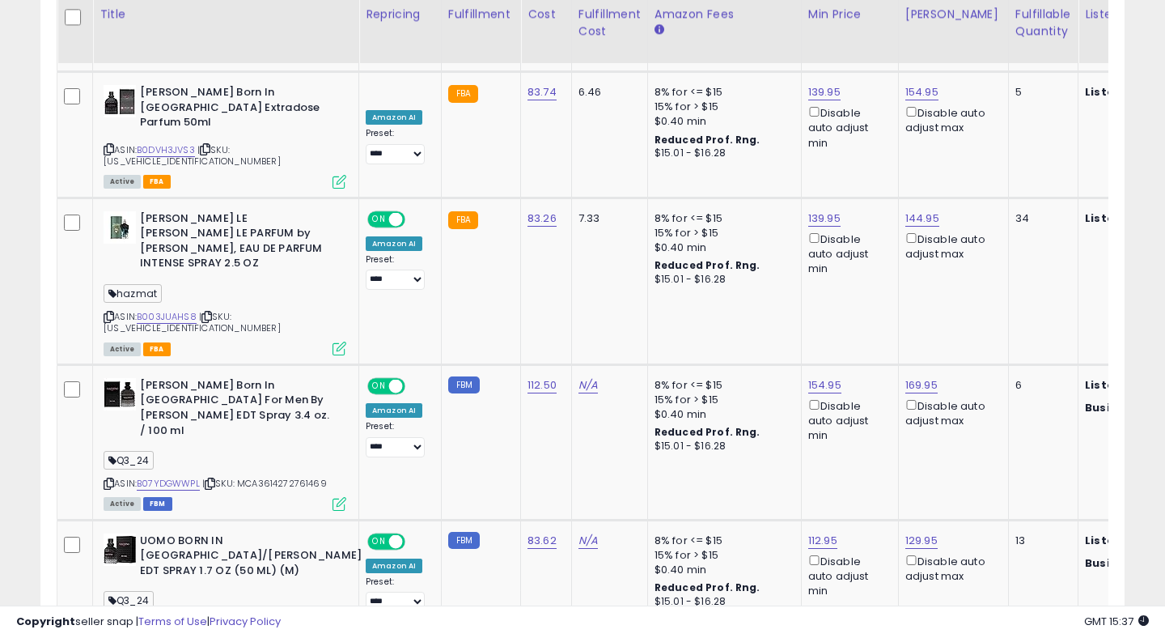
scroll to position [0, 0]
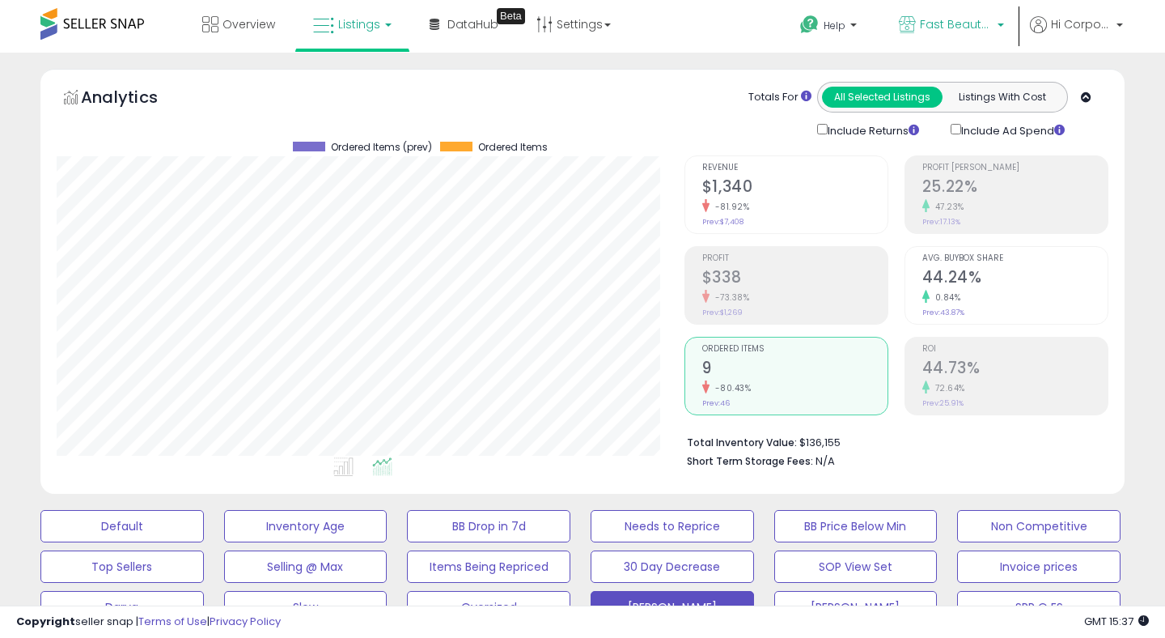
click at [914, 32] on icon at bounding box center [907, 24] width 17 height 17
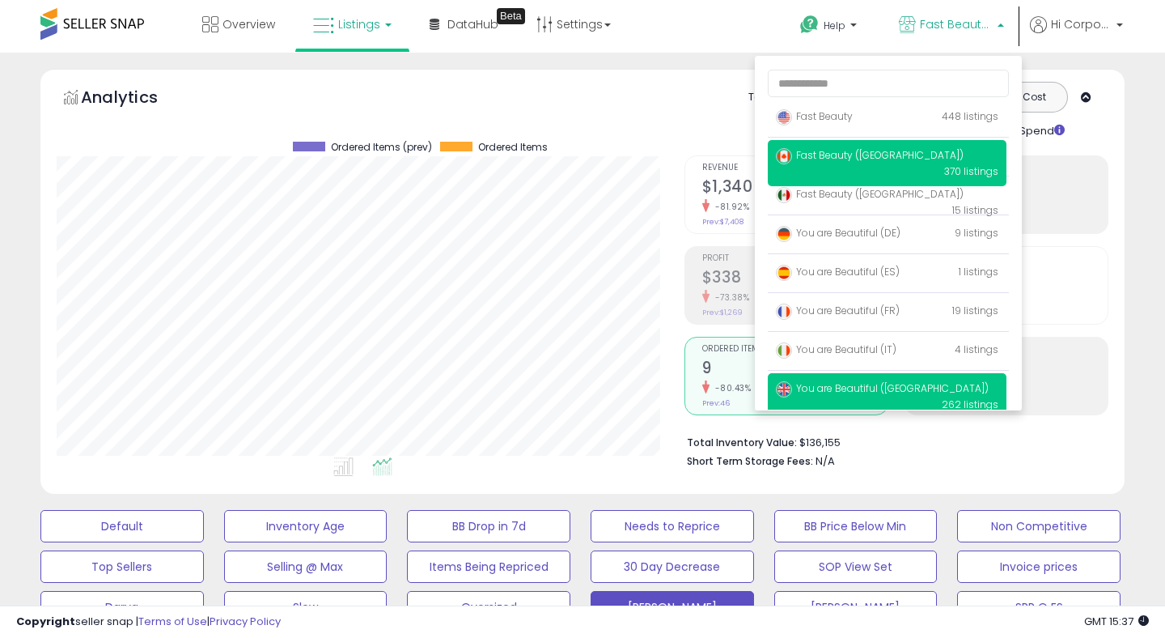
click at [799, 395] on span "You are Beautiful ([GEOGRAPHIC_DATA])" at bounding box center [882, 388] width 213 height 14
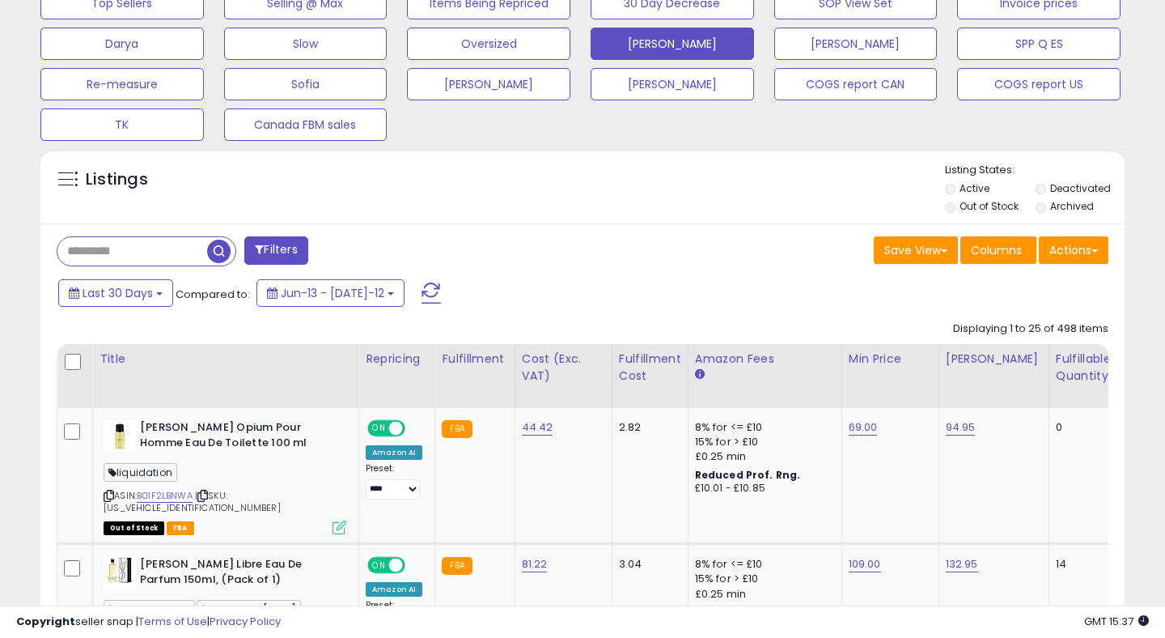
scroll to position [565, 0]
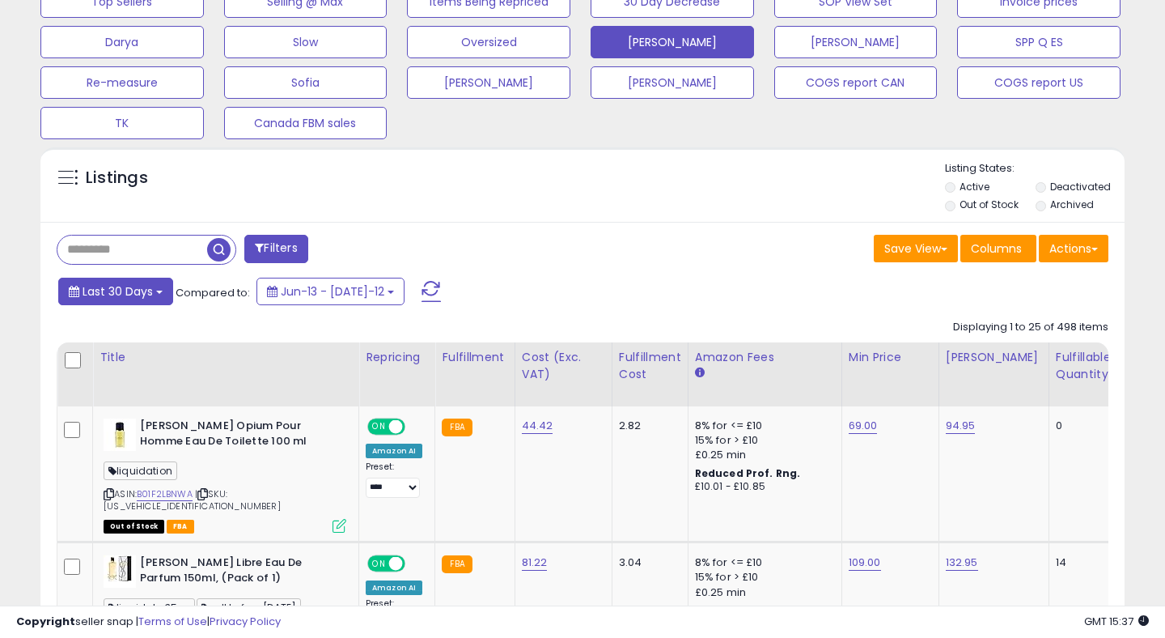
click at [131, 290] on span "Last 30 Days" at bounding box center [118, 291] width 70 height 16
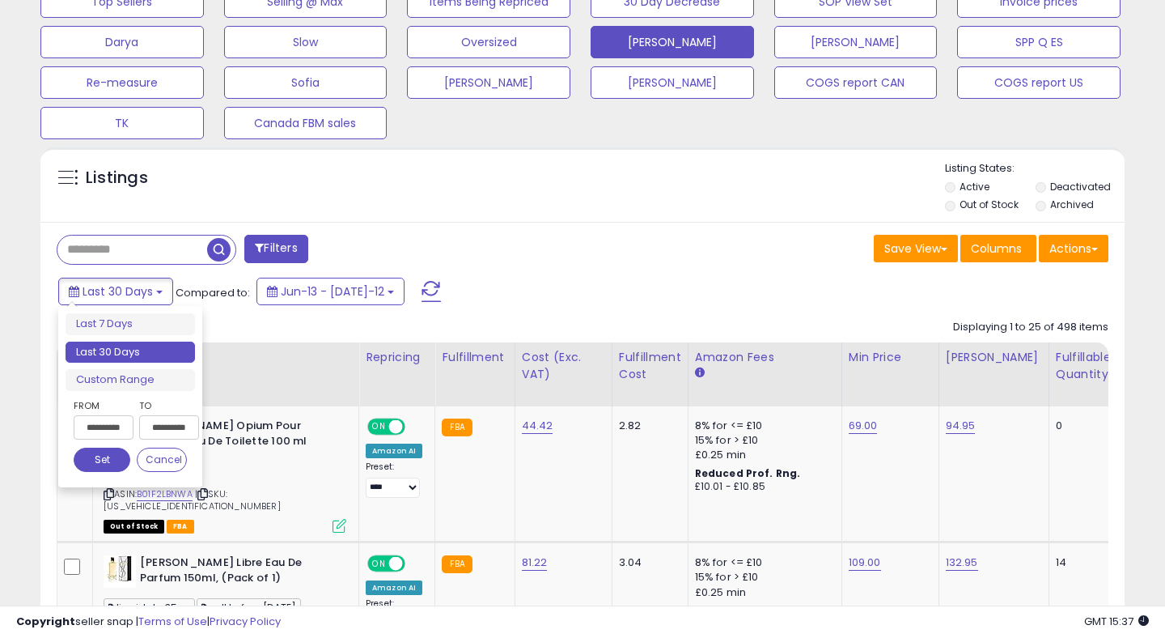
click at [101, 430] on input "**********" at bounding box center [104, 427] width 60 height 24
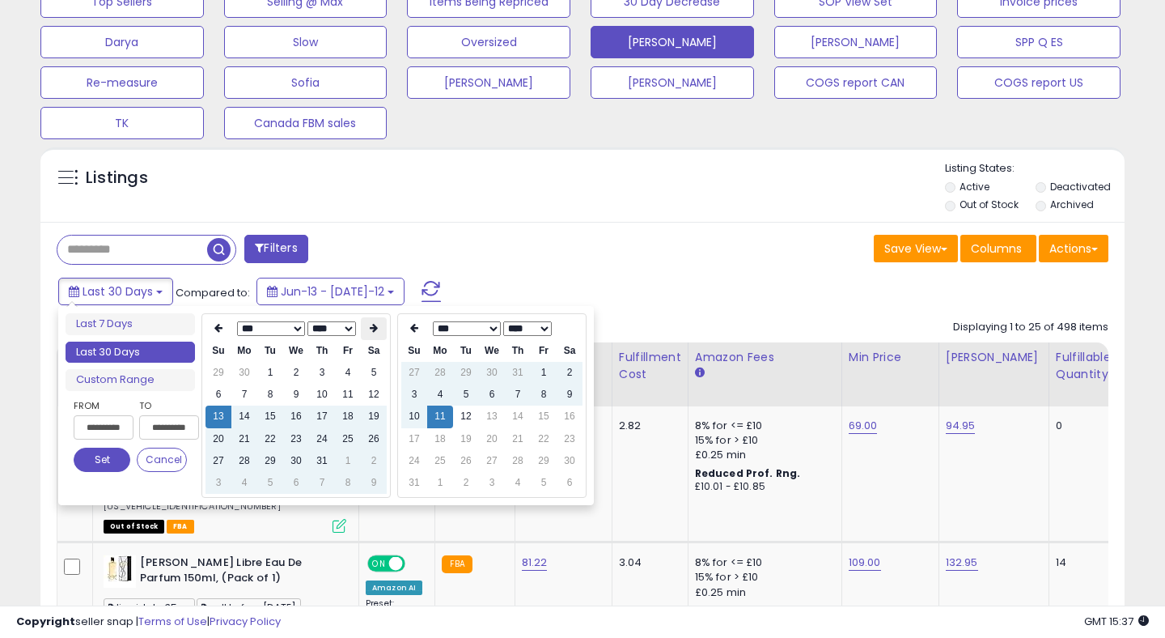
click at [377, 325] on icon at bounding box center [374, 328] width 8 height 10
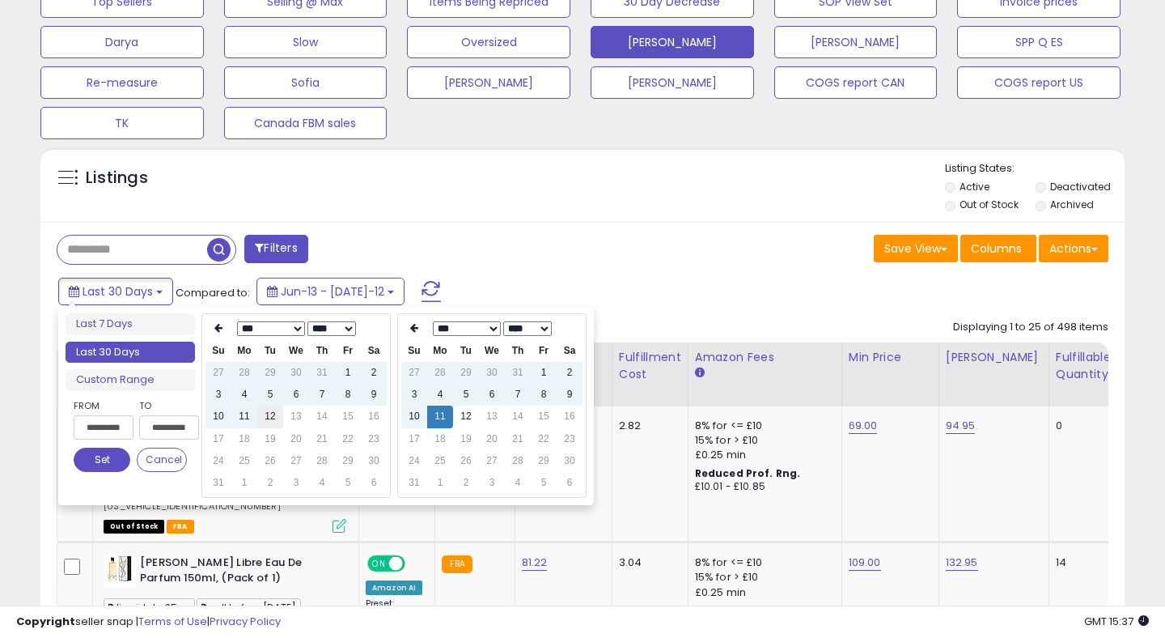
type input "**********"
click at [271, 420] on td "12" at bounding box center [270, 416] width 26 height 22
type input "**********"
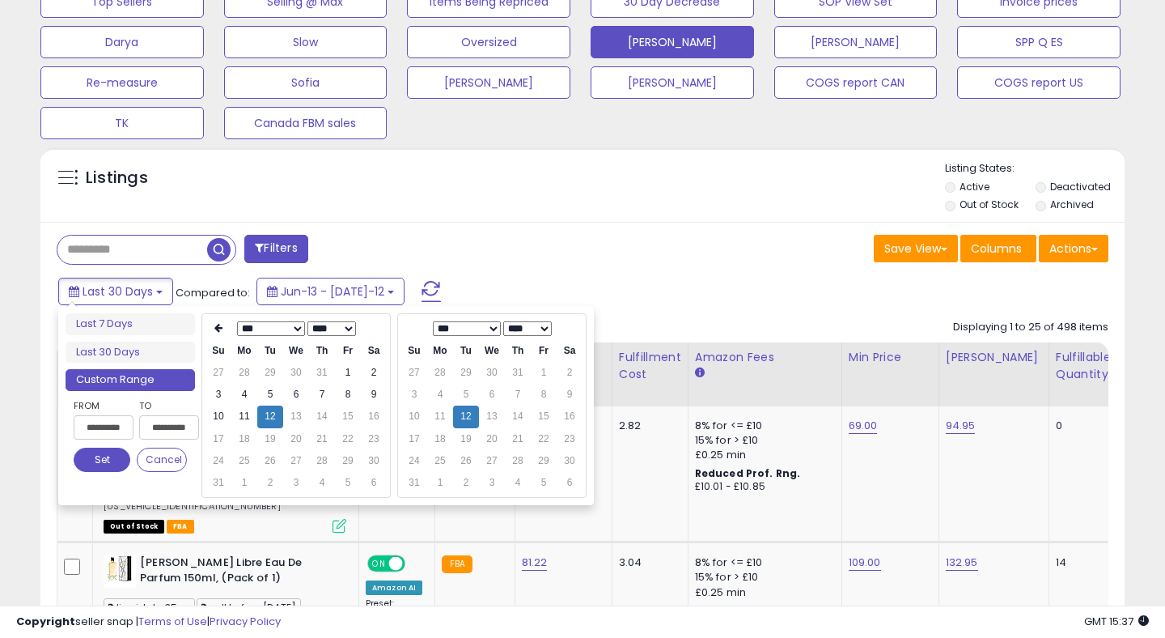
type input "**********"
click at [89, 461] on button "Set" at bounding box center [102, 460] width 57 height 24
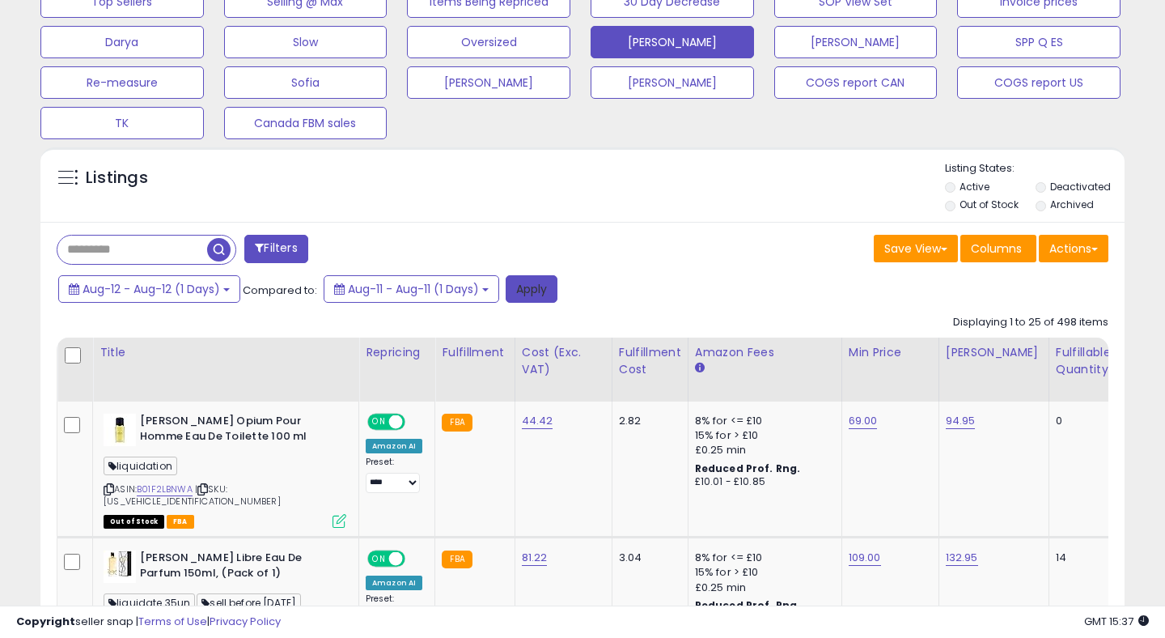
click at [528, 287] on button "Apply" at bounding box center [532, 289] width 52 height 28
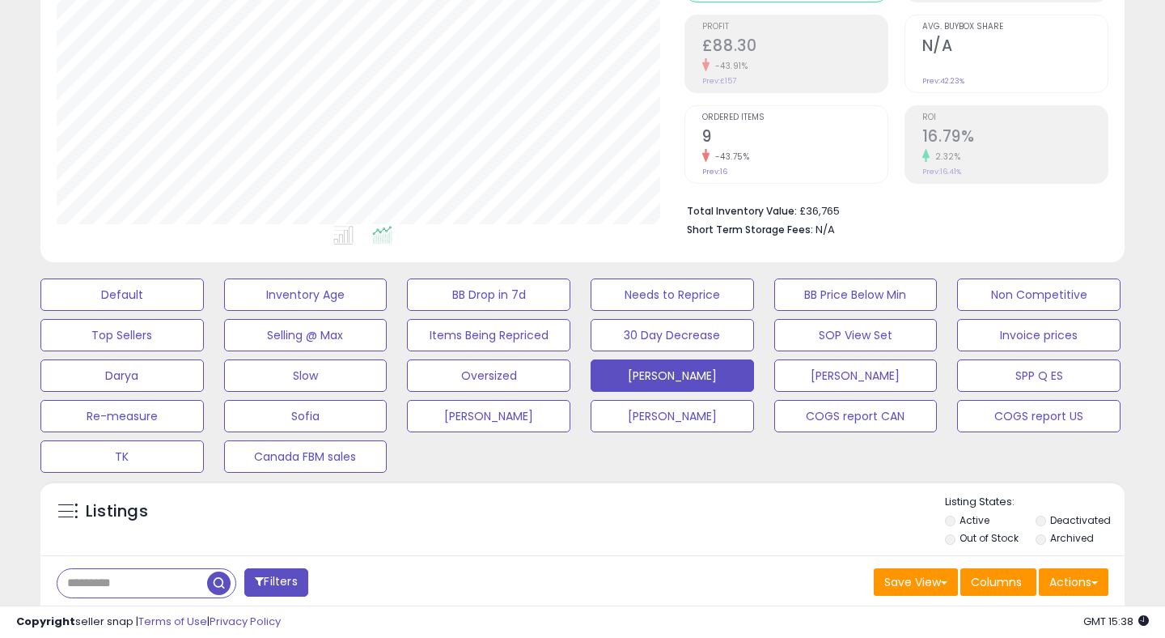
scroll to position [0, 0]
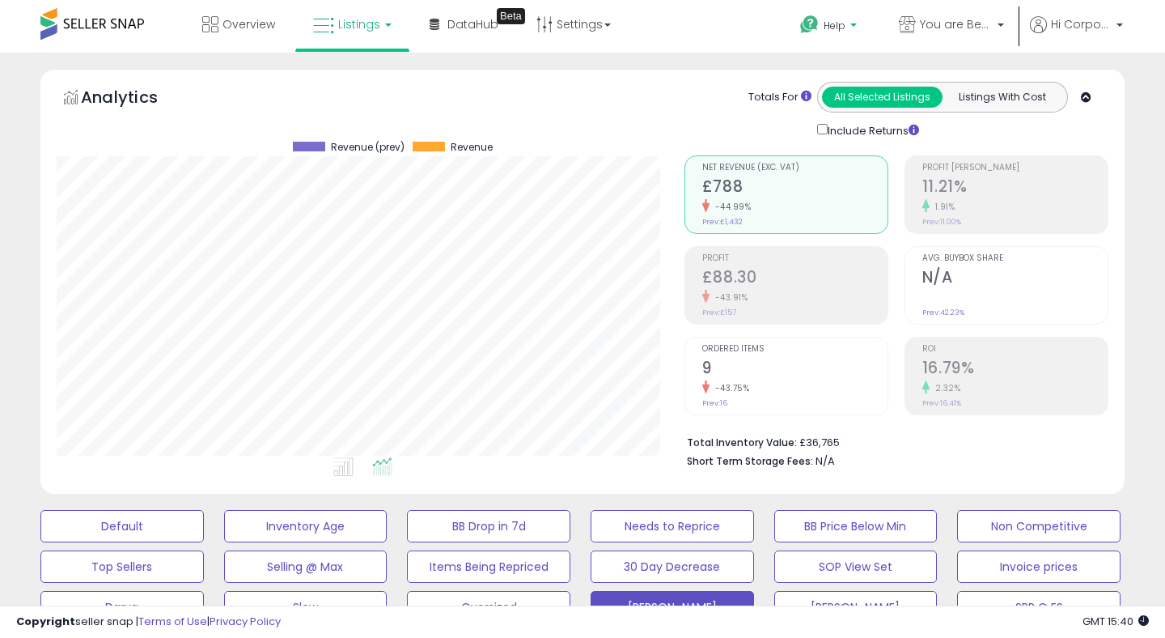
click at [821, 32] on p "Help" at bounding box center [831, 28] width 62 height 18
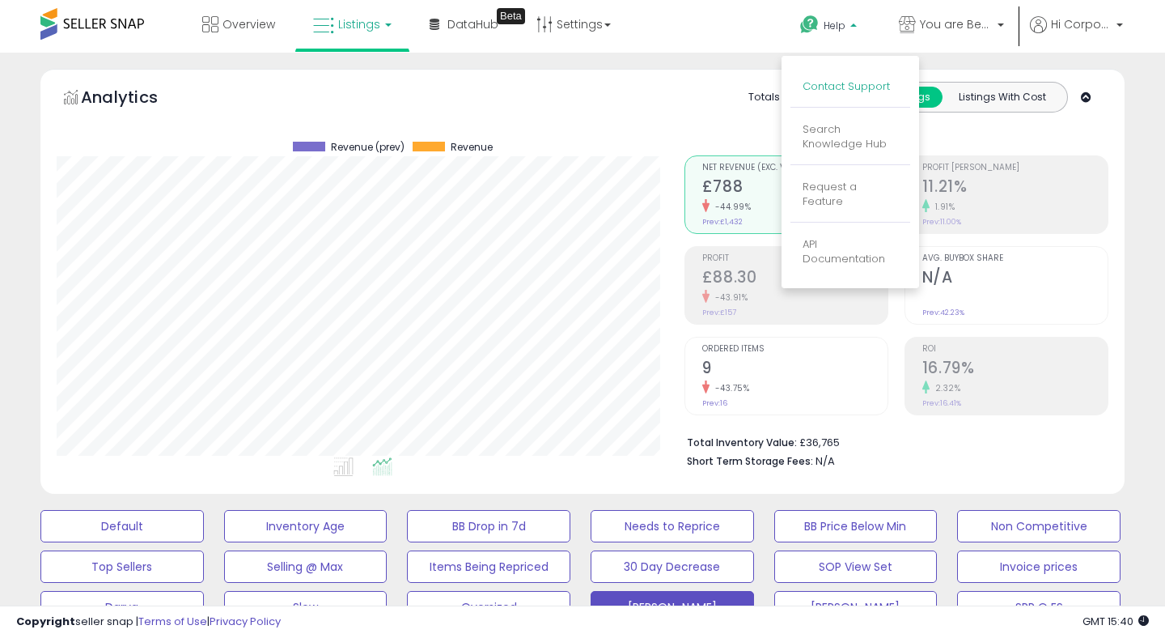
click at [832, 93] on link "Contact Support" at bounding box center [846, 86] width 87 height 15
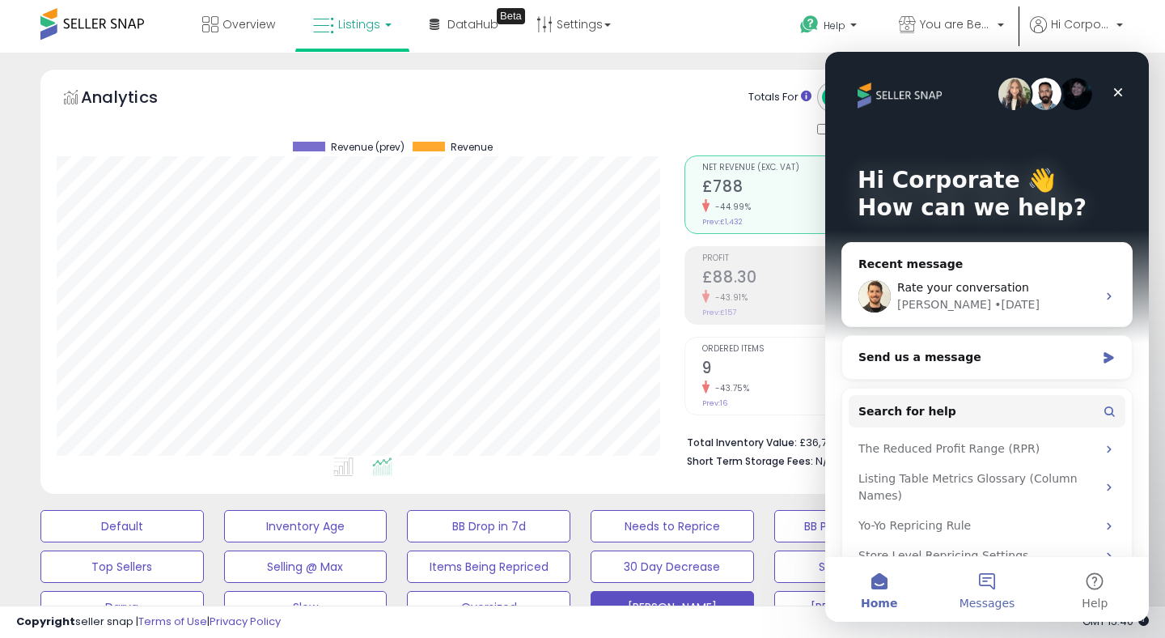
click at [995, 601] on span "Messages" at bounding box center [988, 602] width 56 height 11
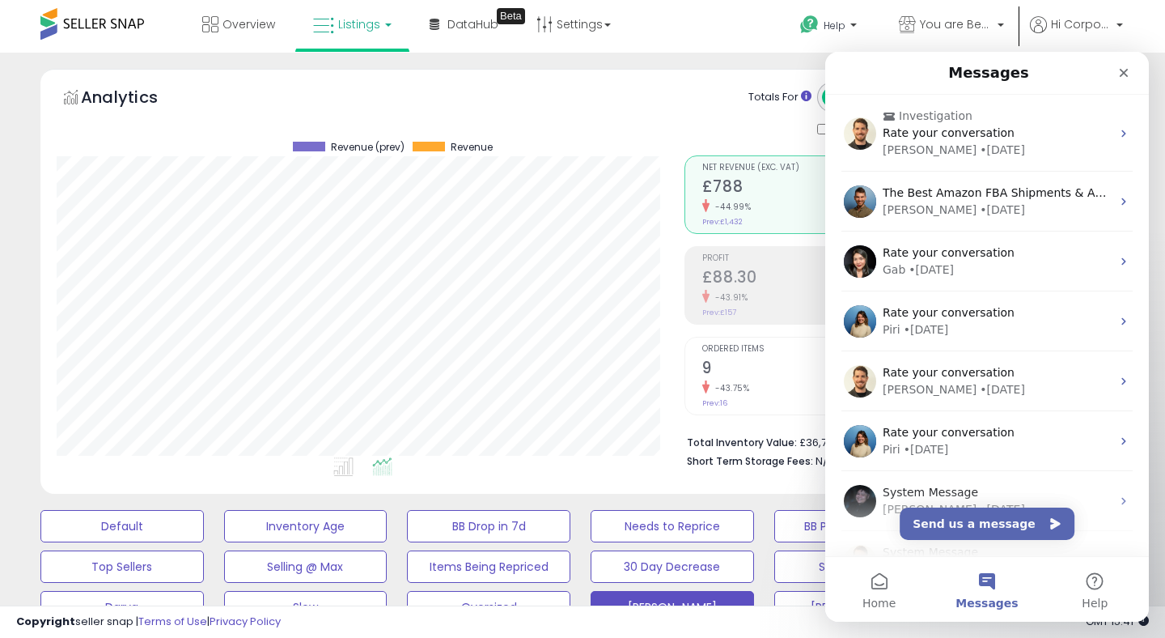
click at [685, 51] on div "Overview Listings DataHub Beta" at bounding box center [372, 34] width 769 height 69
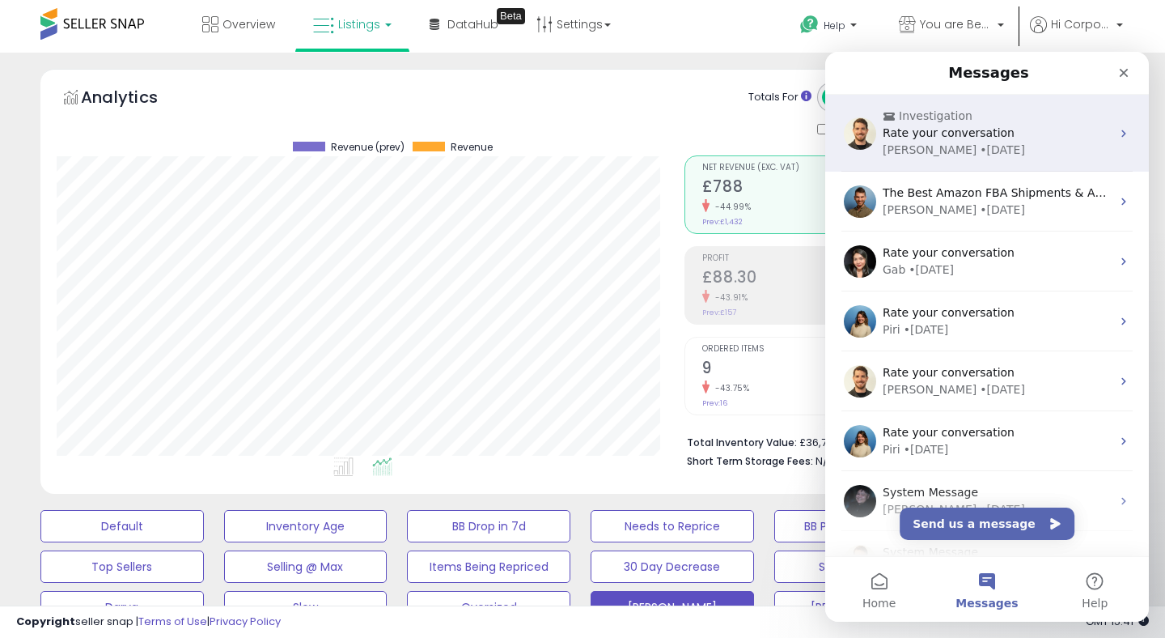
click at [977, 160] on div "Investigation Rate your conversation Elias • 1d ago" at bounding box center [988, 133] width 324 height 77
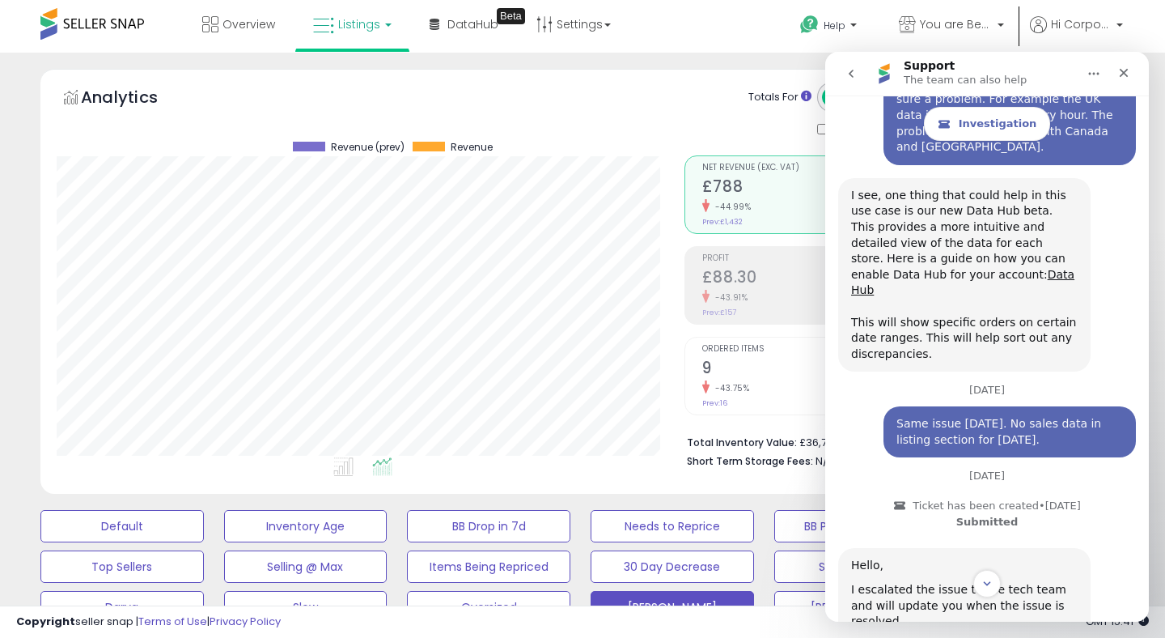
scroll to position [1437, 0]
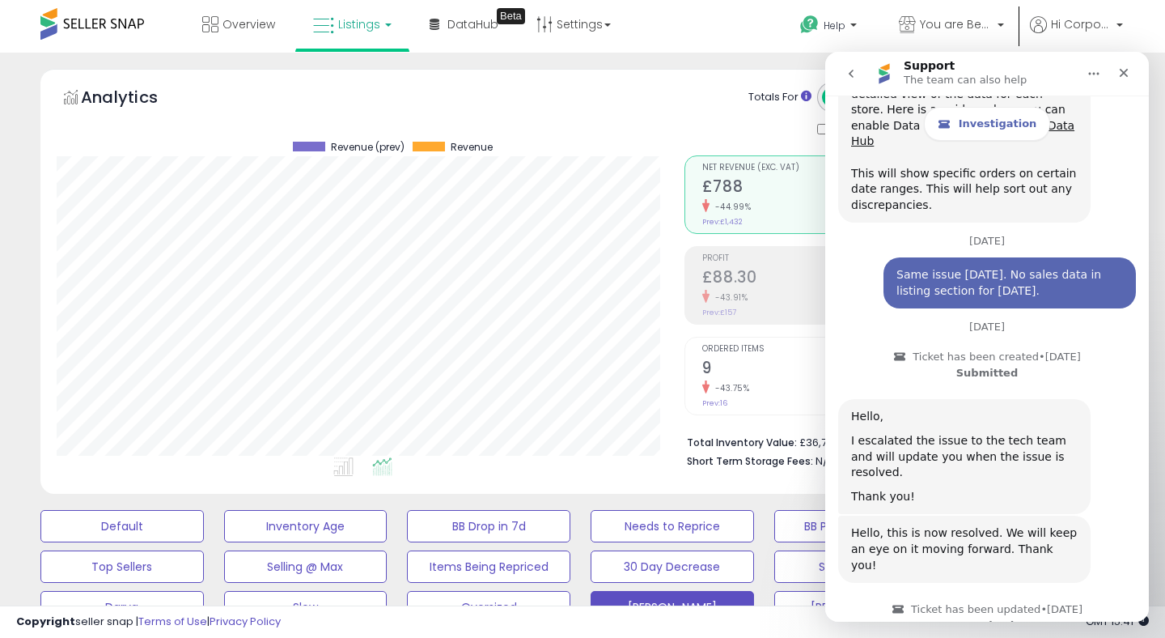
click at [672, 337] on div "Retrieving graph data.. Revenue (prev) Revenue" at bounding box center [583, 284] width 1076 height 388
